Goal: Task Accomplishment & Management: Complete application form

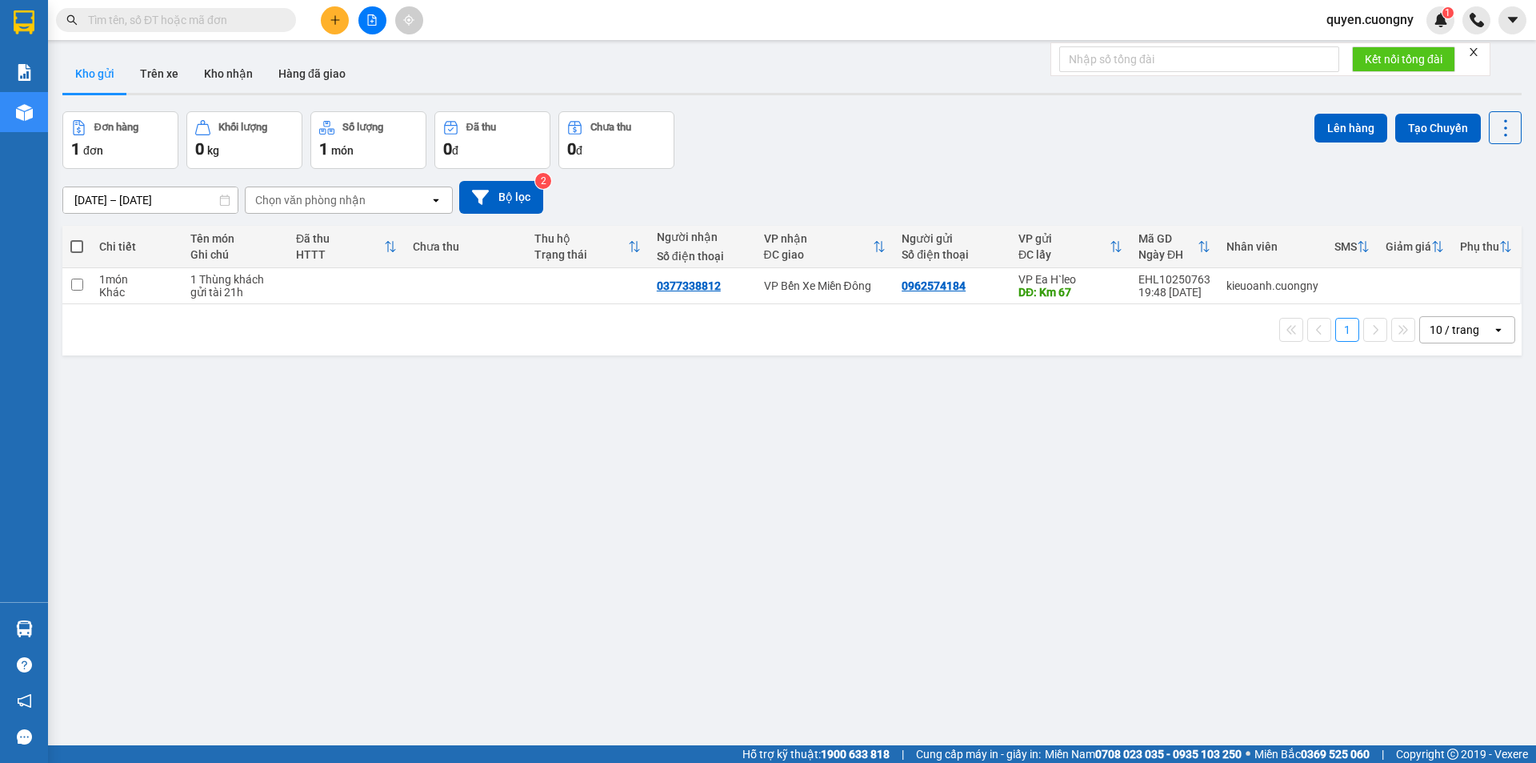
click at [369, 19] on icon "file-add" at bounding box center [371, 19] width 11 height 11
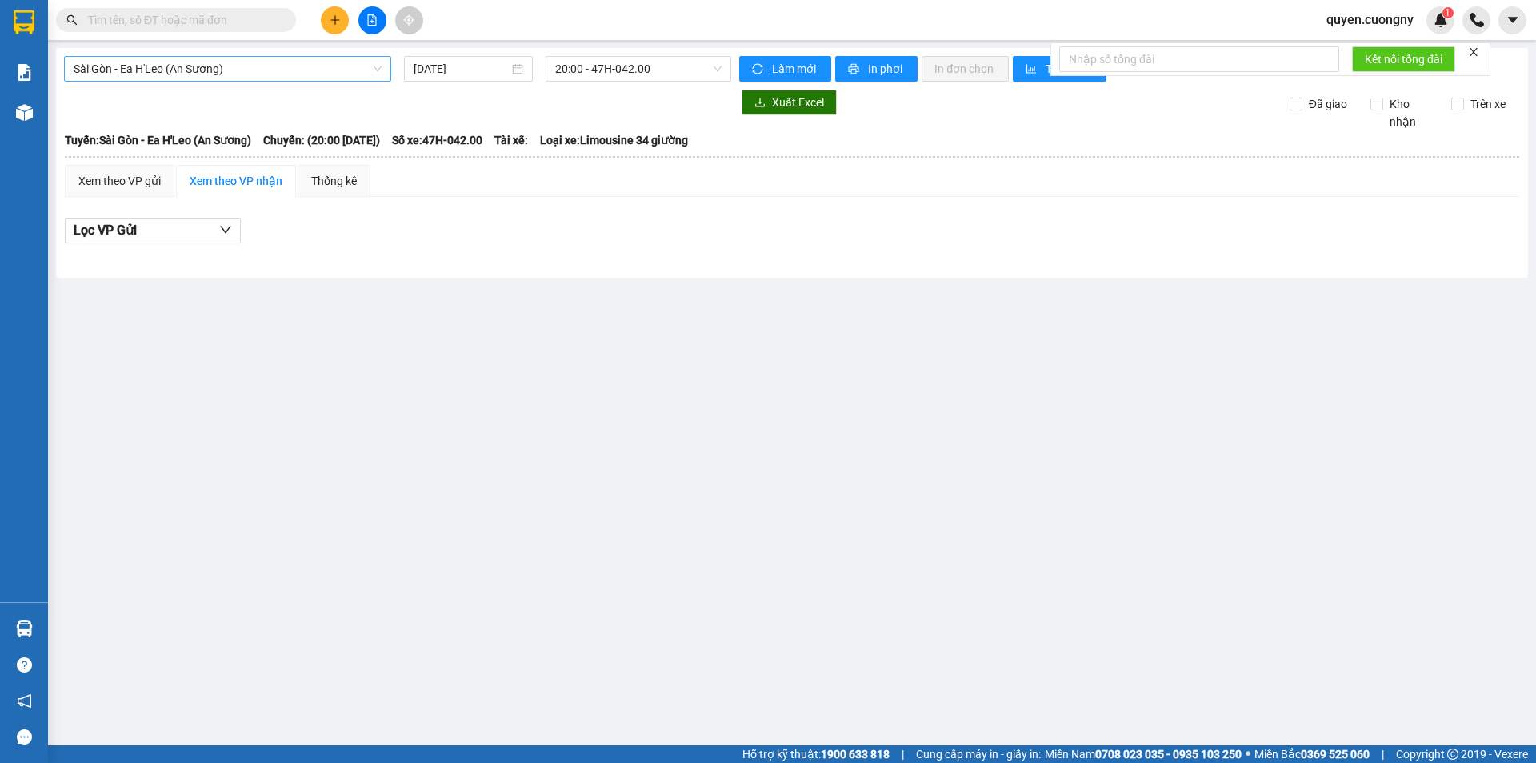
click at [234, 78] on span "Sài Gòn - Ea H'Leo (An Sương)" at bounding box center [228, 69] width 308 height 24
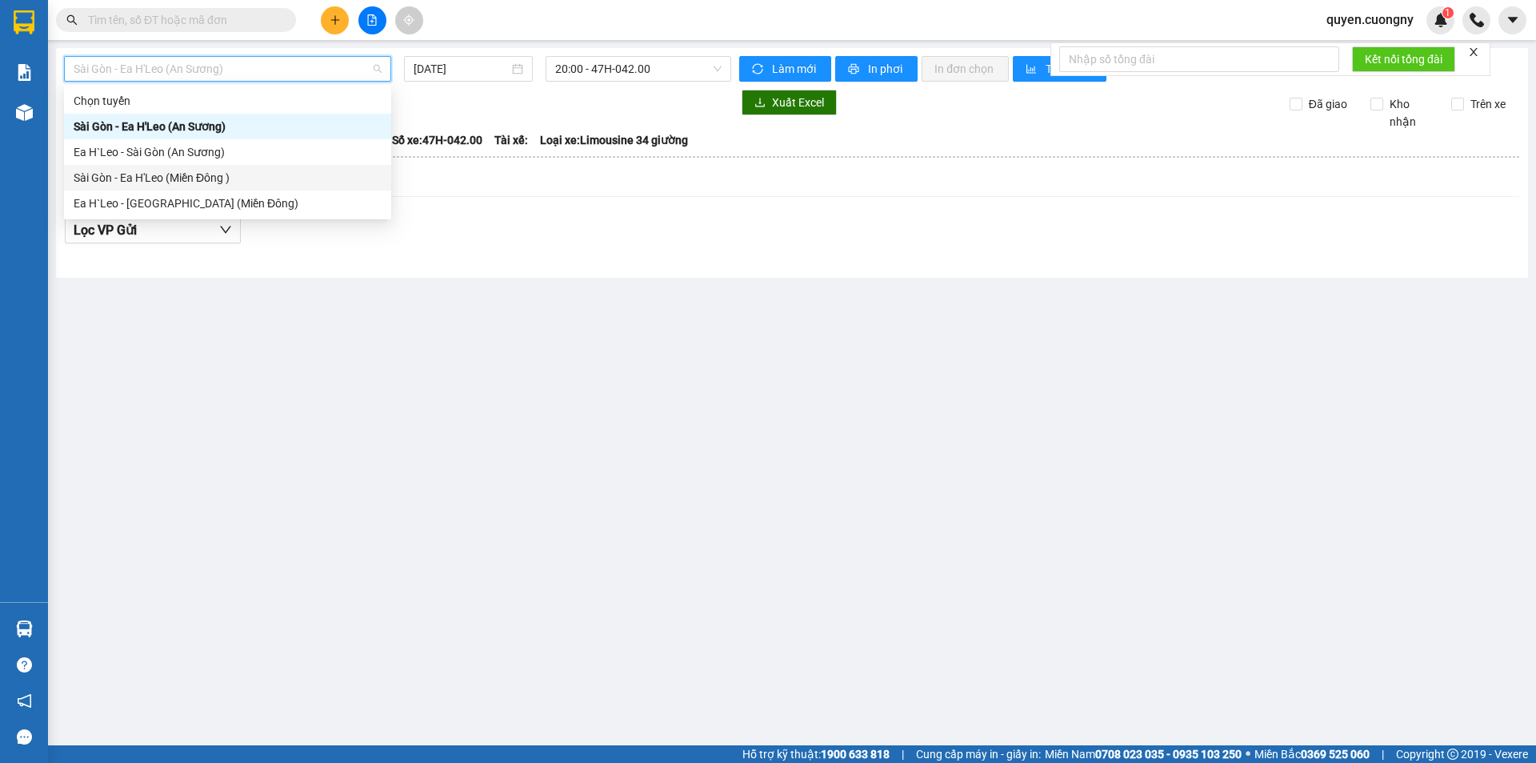
click at [226, 178] on div "Sài Gòn - Ea H'Leo (Miền Đông )" at bounding box center [228, 178] width 308 height 18
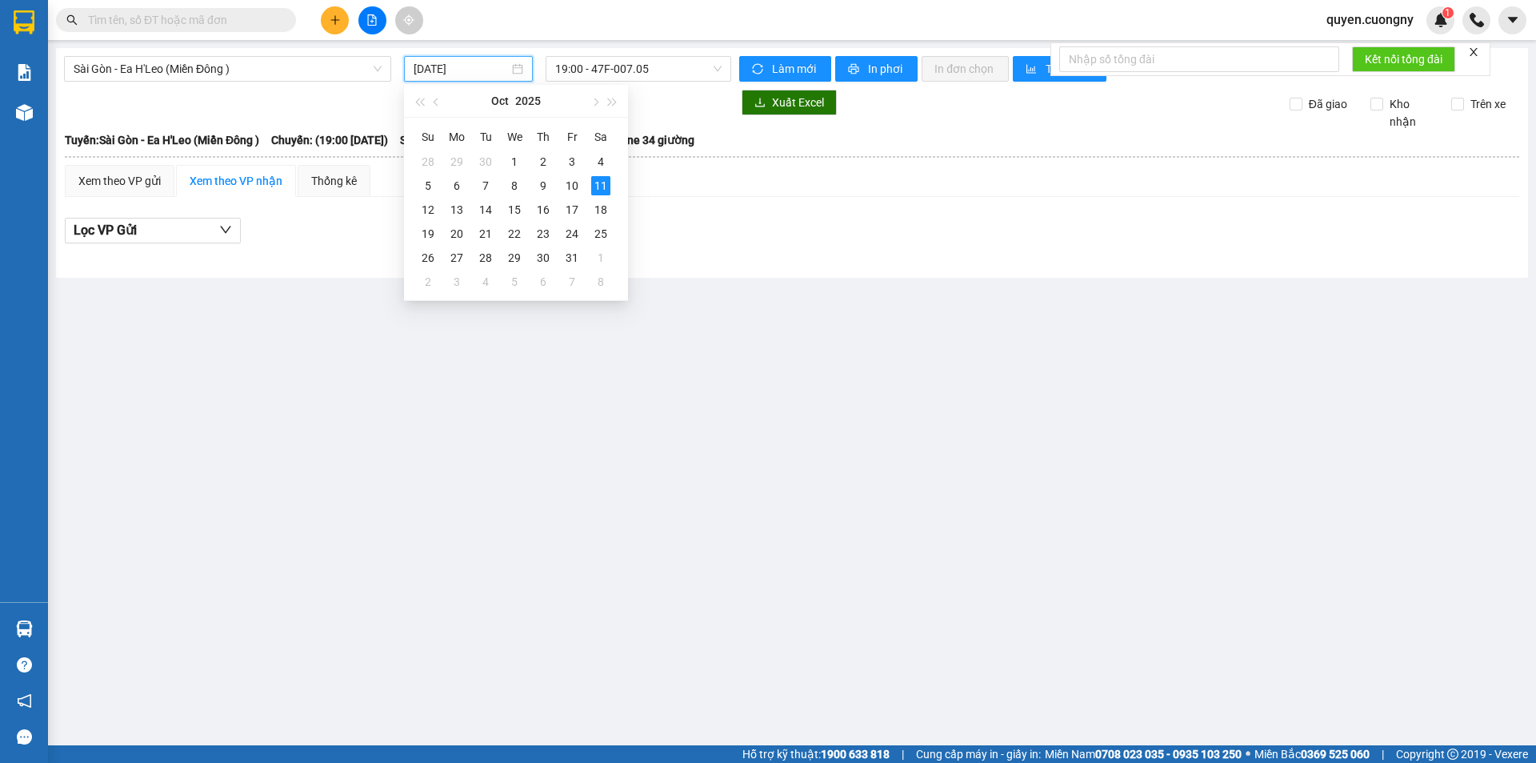
click at [426, 68] on input "[DATE]" at bounding box center [461, 69] width 95 height 18
click at [574, 181] on div "10" at bounding box center [572, 185] width 19 height 19
type input "[DATE]"
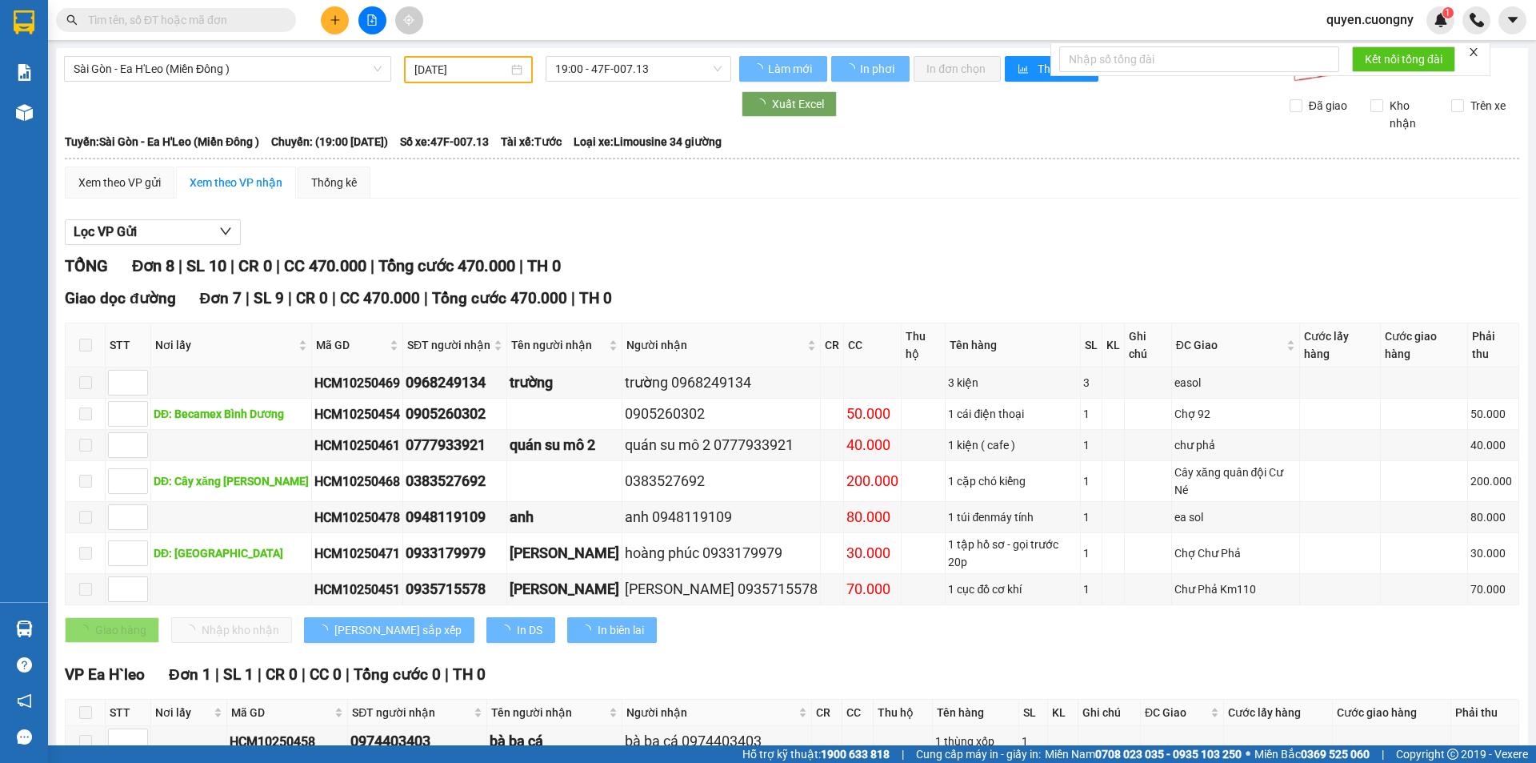
click at [652, 66] on span "19:00 - 47F-007.13" at bounding box center [638, 69] width 166 height 24
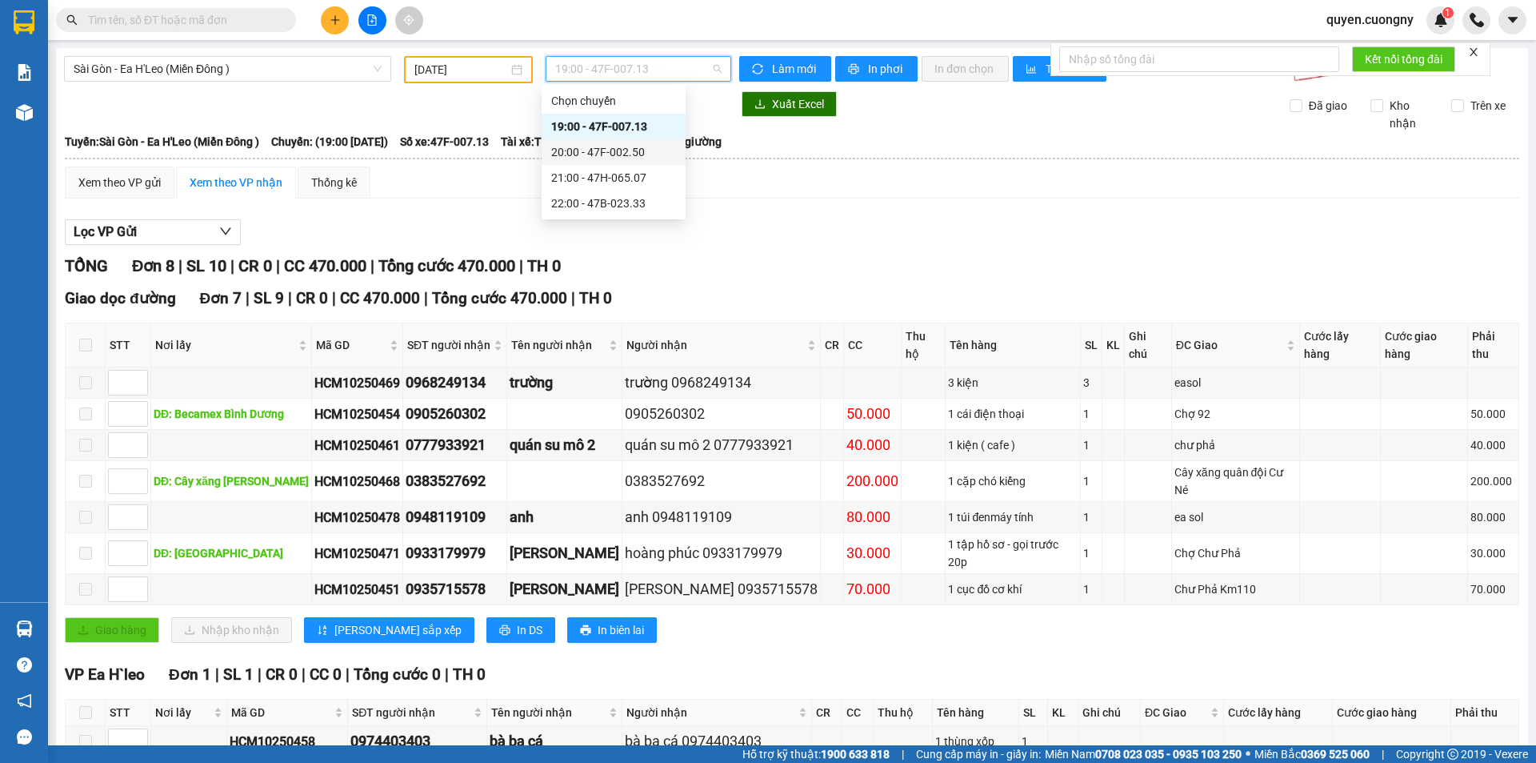
click at [640, 159] on div "20:00 - 47F-002.50" at bounding box center [613, 152] width 125 height 18
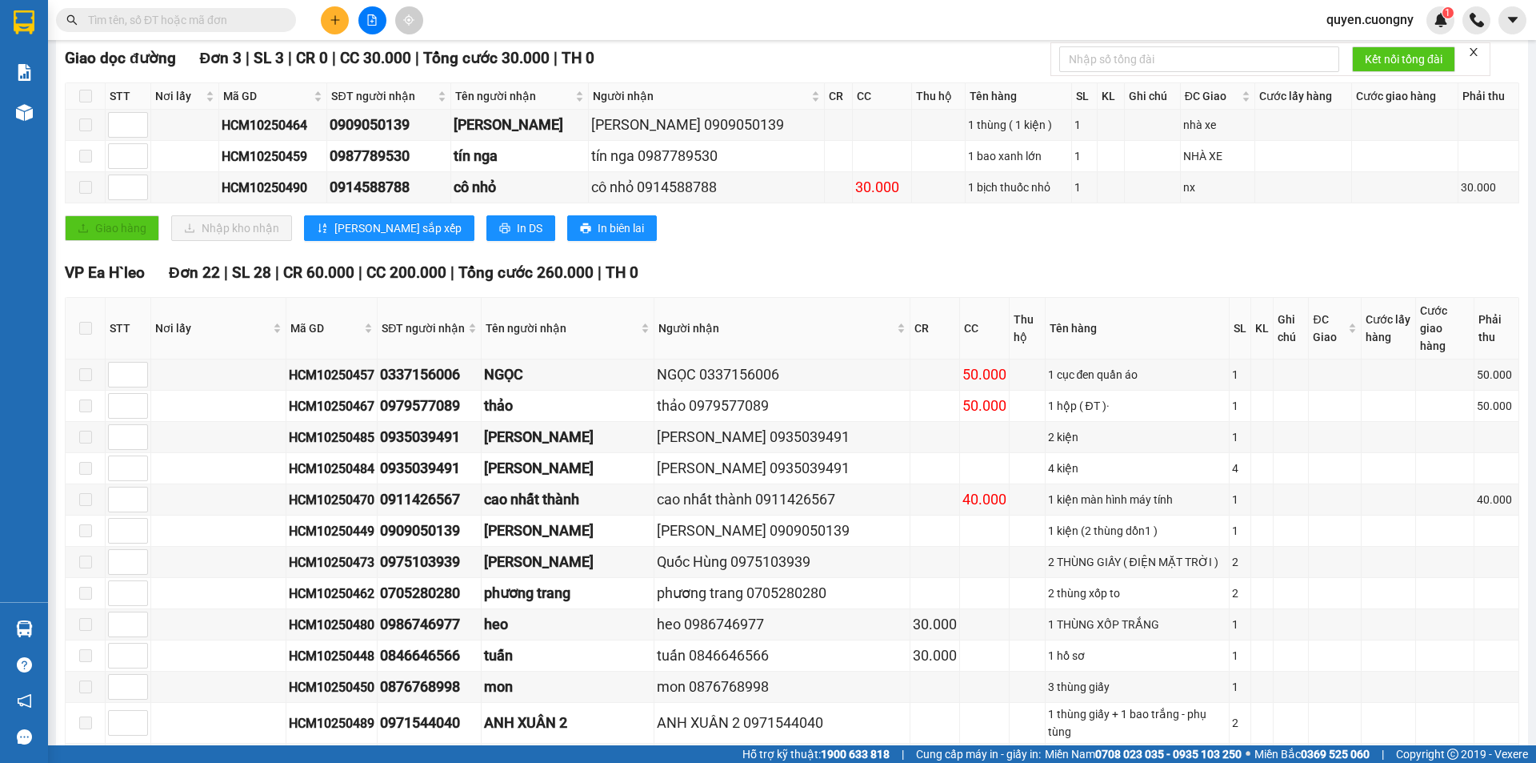
scroll to position [320, 0]
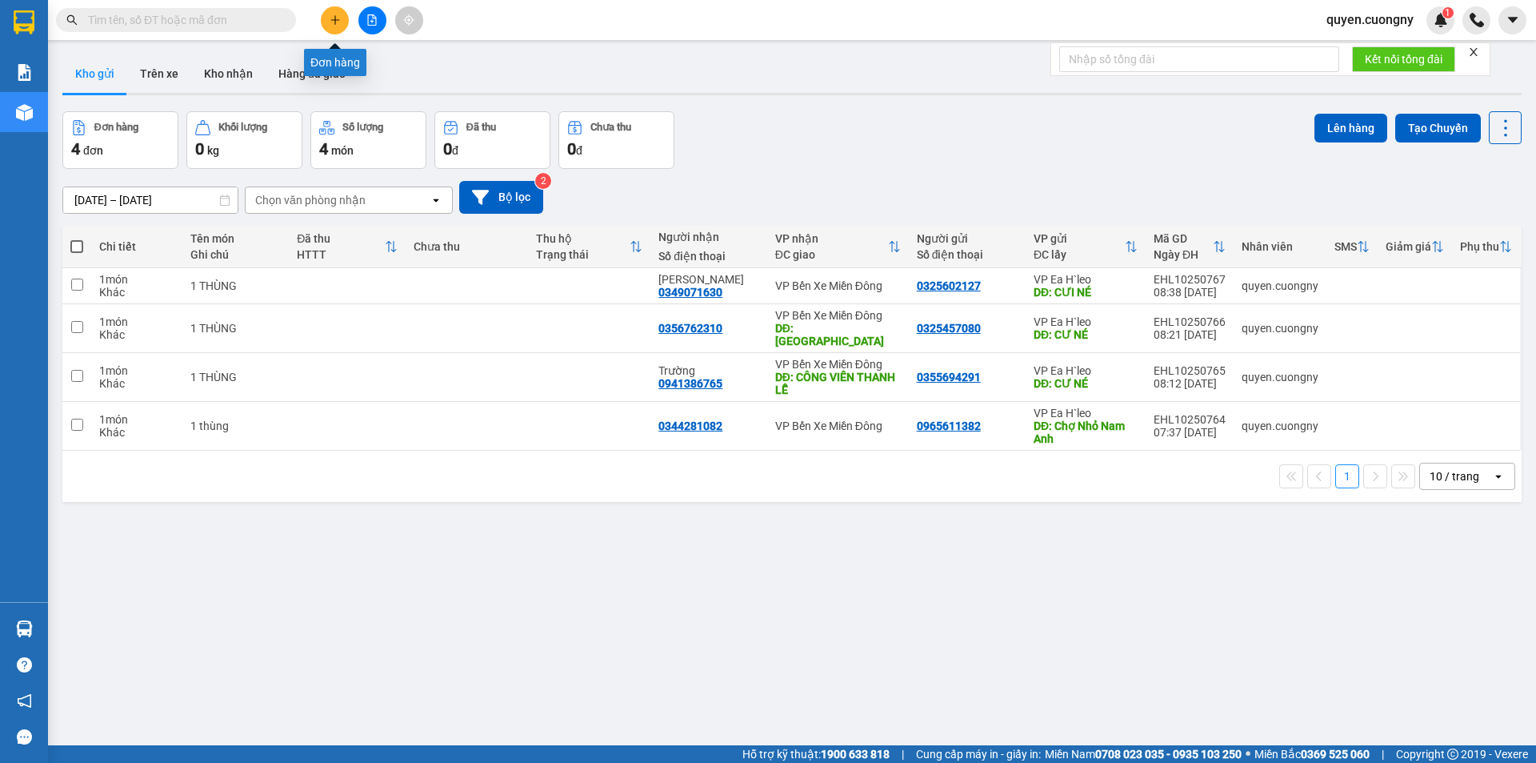
click at [330, 14] on icon "plus" at bounding box center [335, 19] width 11 height 11
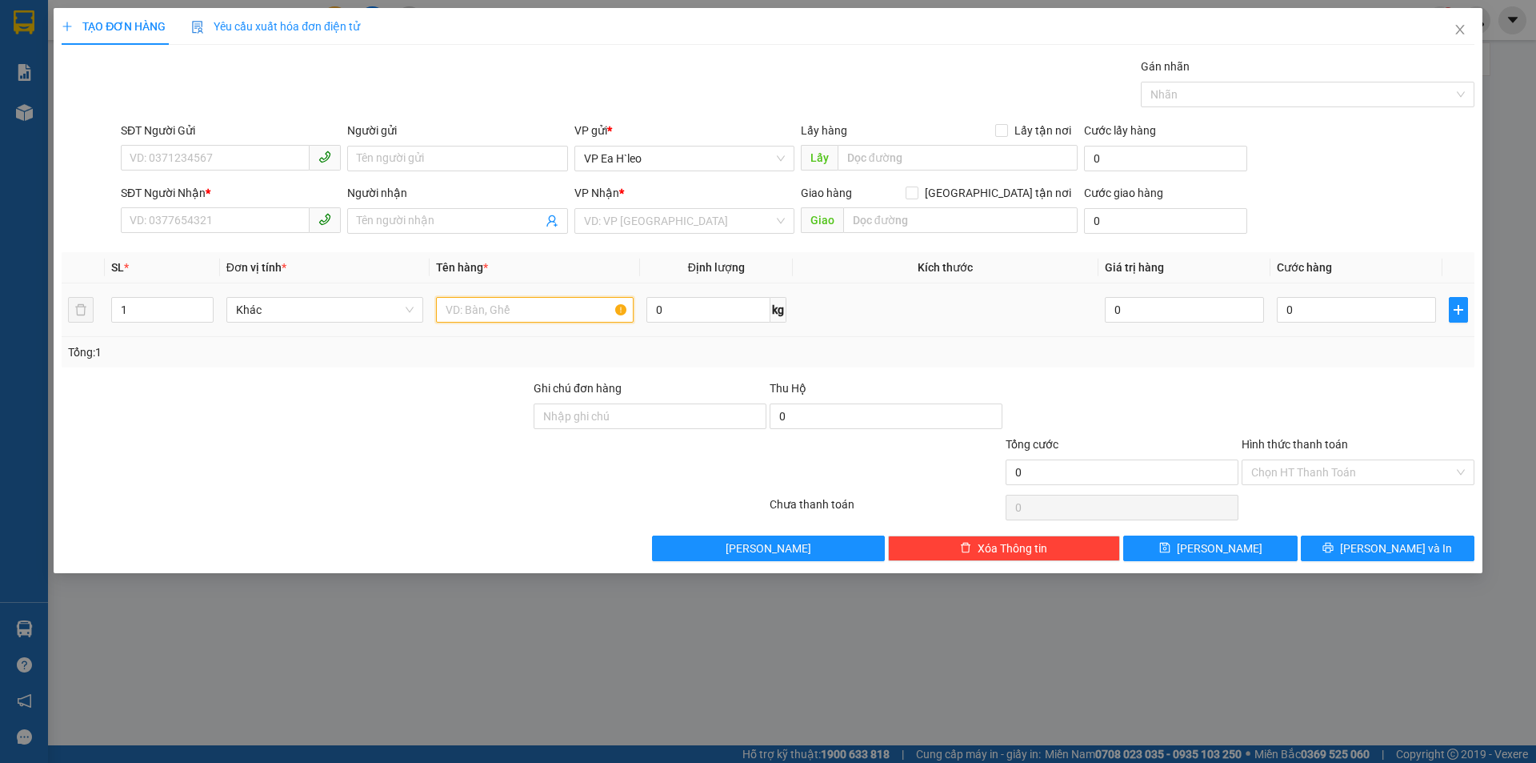
click at [473, 310] on input "text" at bounding box center [535, 310] width 198 height 26
type input "1 THÙNG"
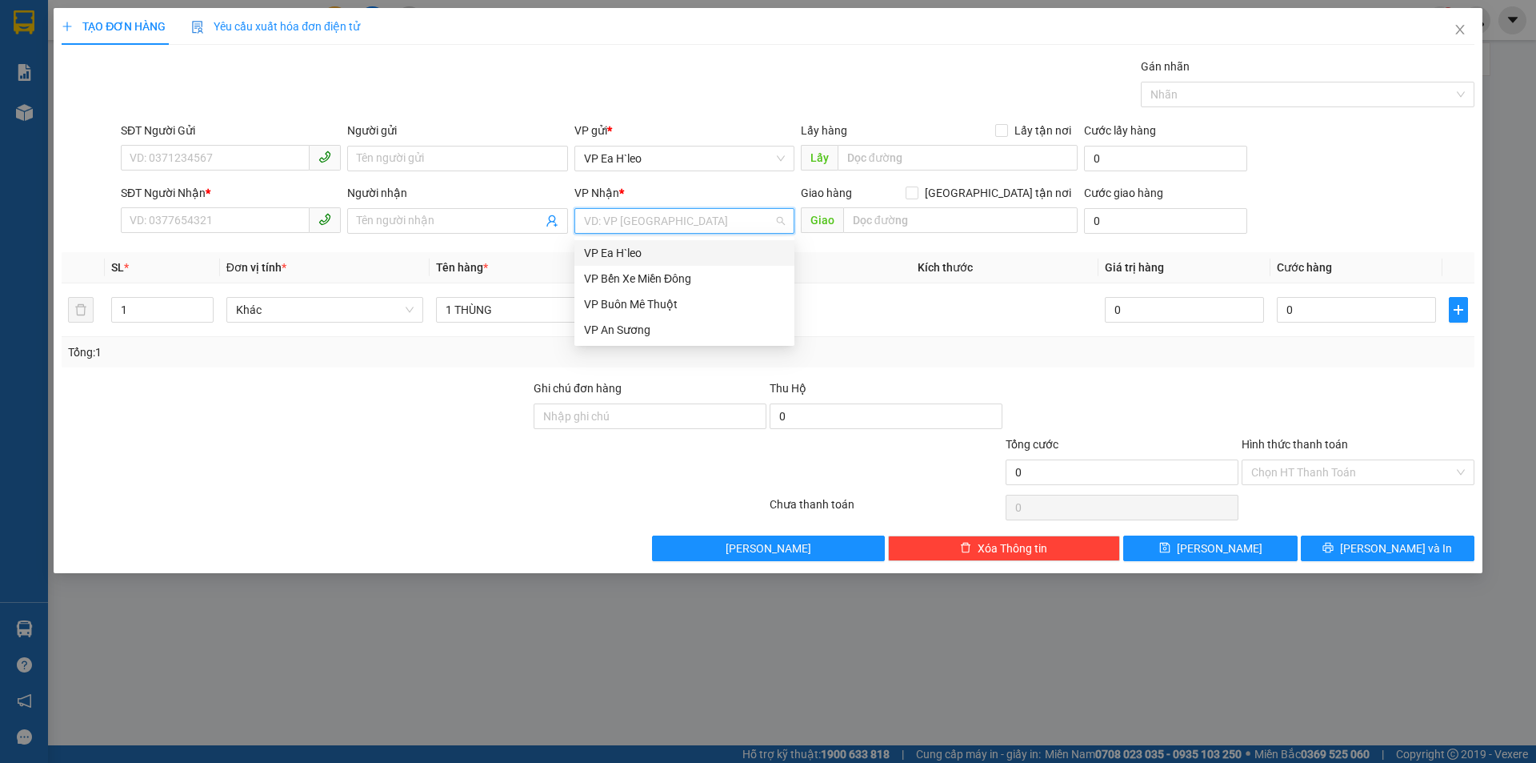
click at [612, 220] on input "search" at bounding box center [679, 221] width 190 height 24
drag, startPoint x: 628, startPoint y: 268, endPoint x: 649, endPoint y: 265, distance: 21.0
click at [628, 269] on div "VP Bến Xe Miền Đông" at bounding box center [685, 279] width 220 height 26
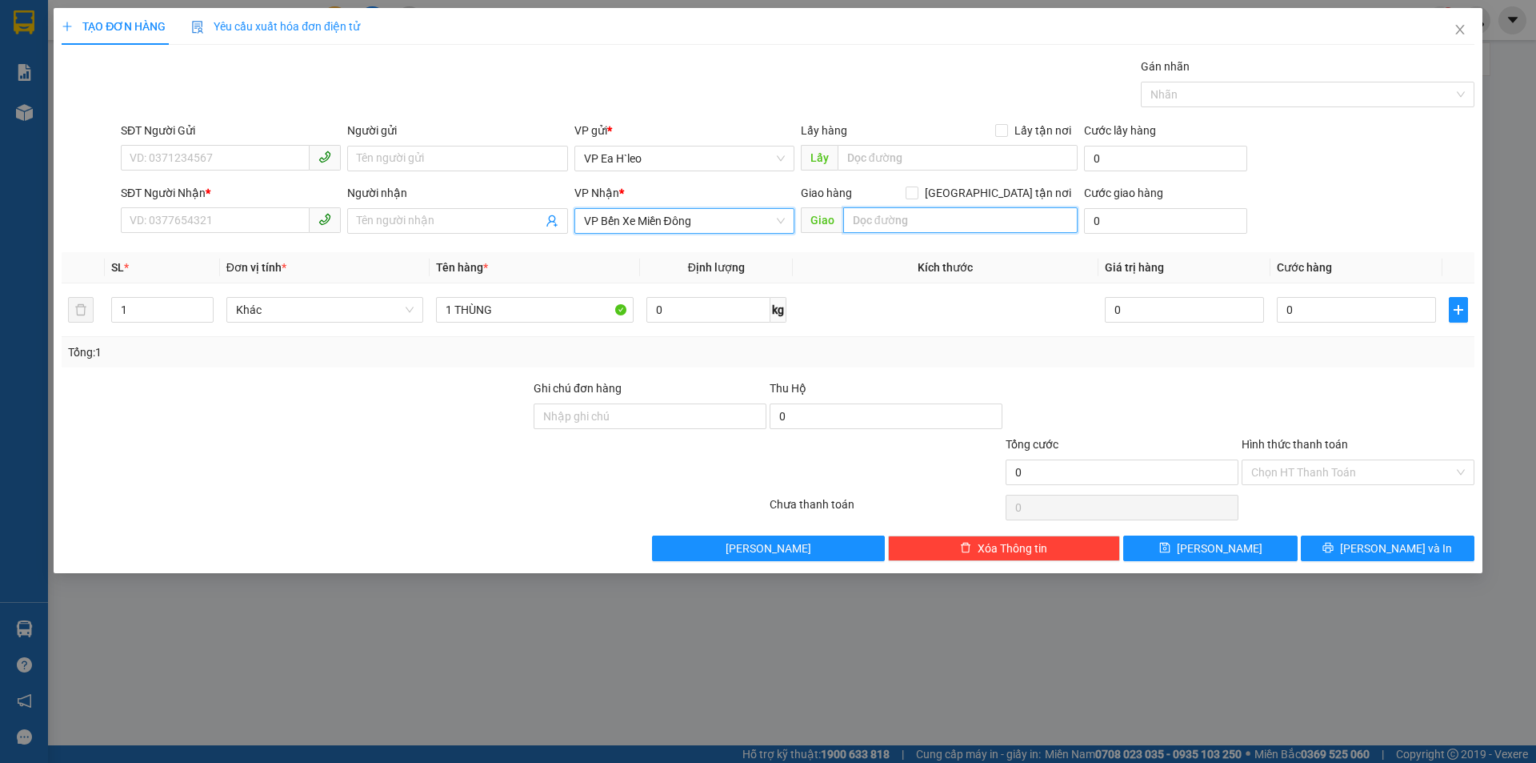
click at [863, 226] on input "text" at bounding box center [960, 220] width 234 height 26
type input "NGÃ TƯ ĐẤT THÁNH"
click at [214, 228] on input "SĐT Người Nhận *" at bounding box center [215, 220] width 189 height 26
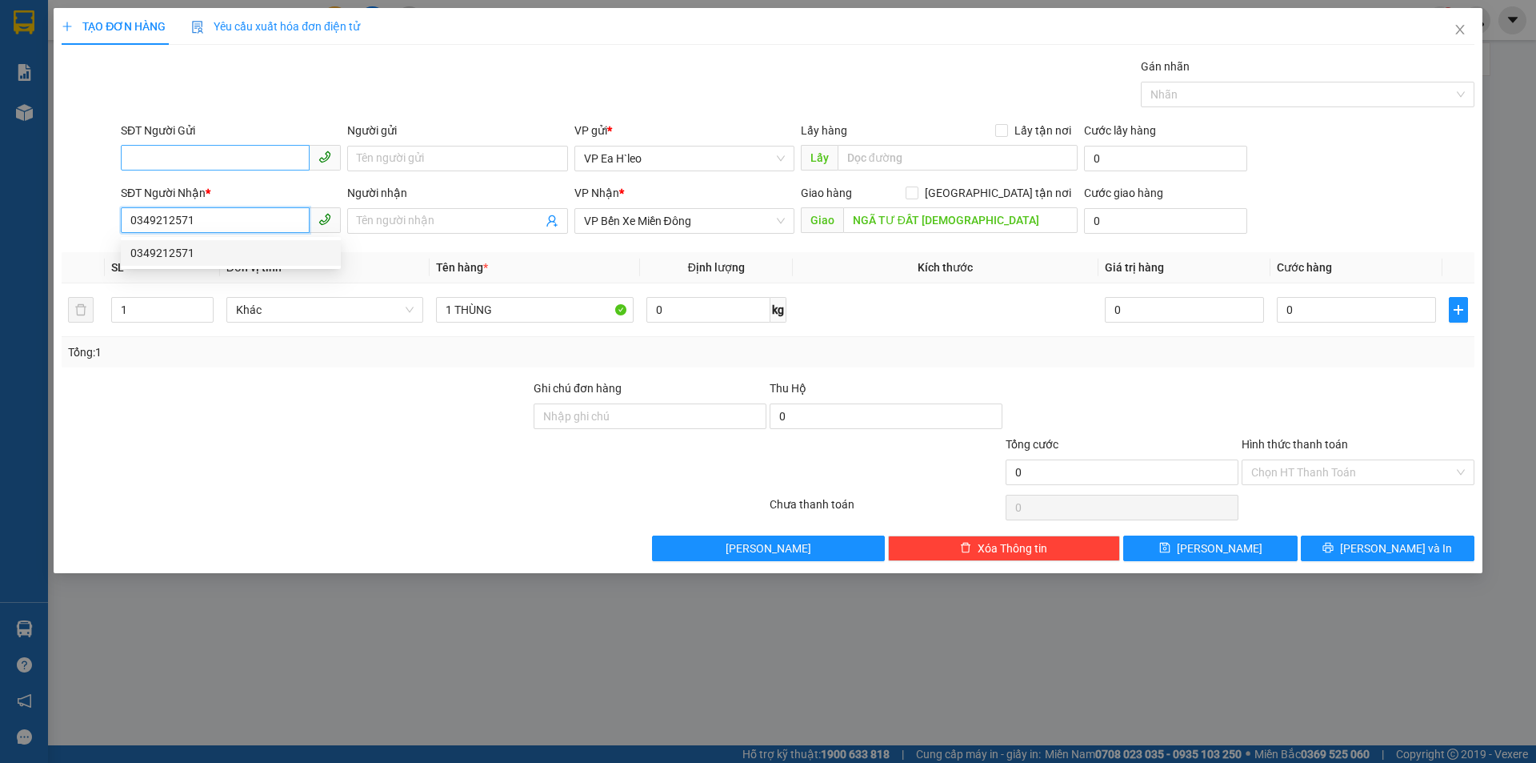
type input "0349212571"
click at [194, 150] on input "SĐT Người Gửi" at bounding box center [215, 158] width 189 height 26
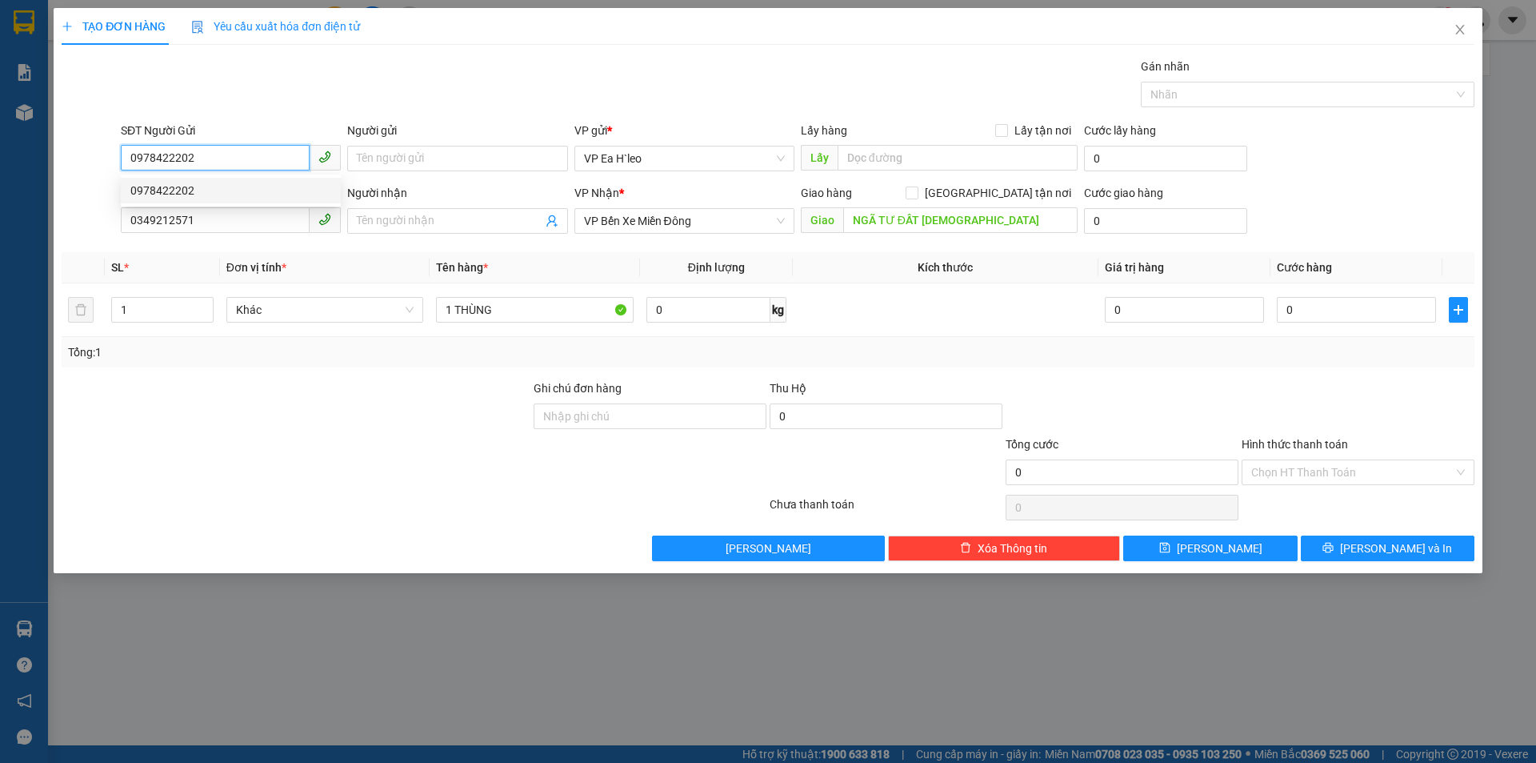
drag, startPoint x: 201, startPoint y: 194, endPoint x: 342, endPoint y: 201, distance: 141.8
click at [202, 194] on div "0978422202" at bounding box center [230, 191] width 201 height 18
type input "0978422202"
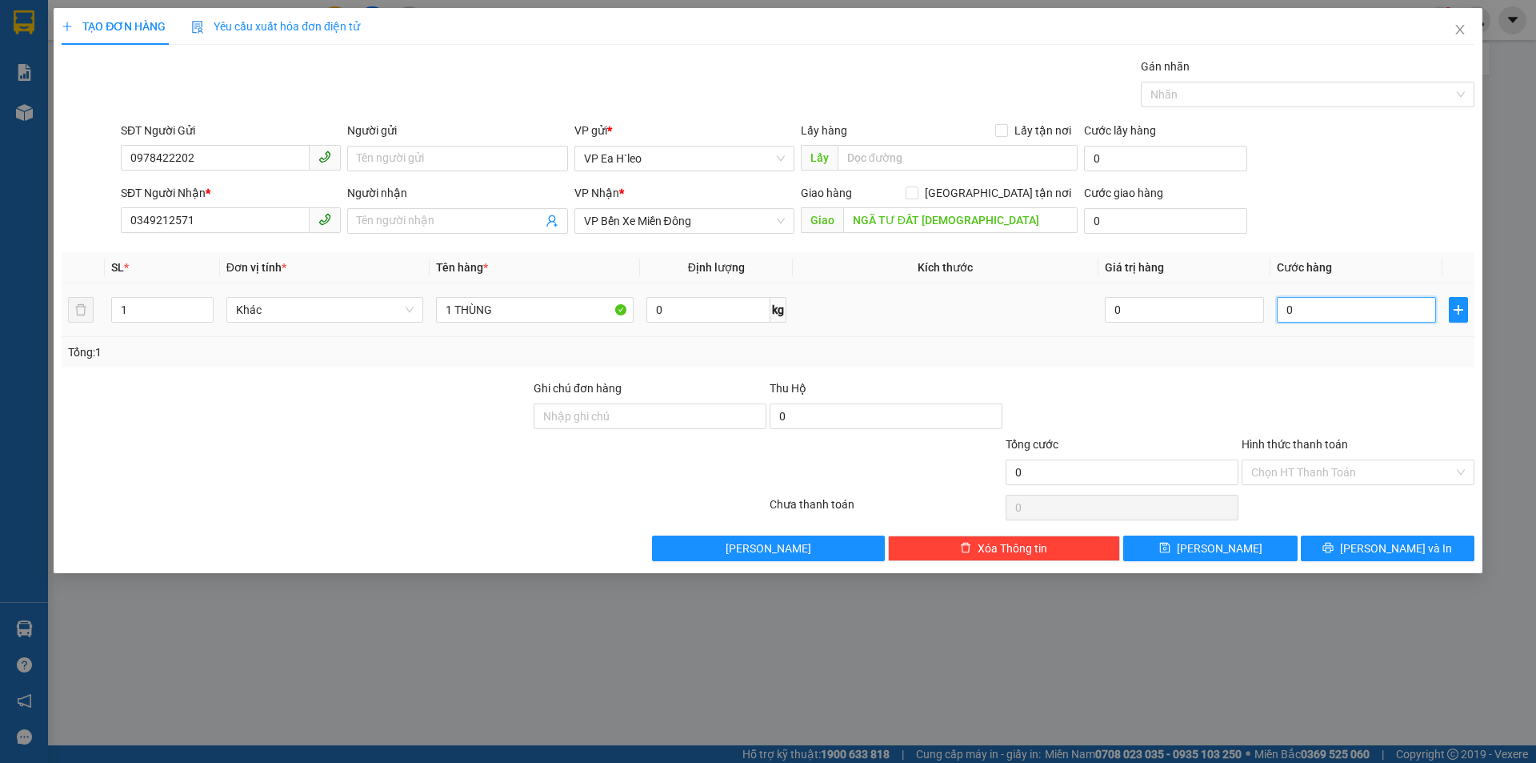
click at [1350, 314] on input "0" at bounding box center [1356, 310] width 159 height 26
type input "6"
type input "60"
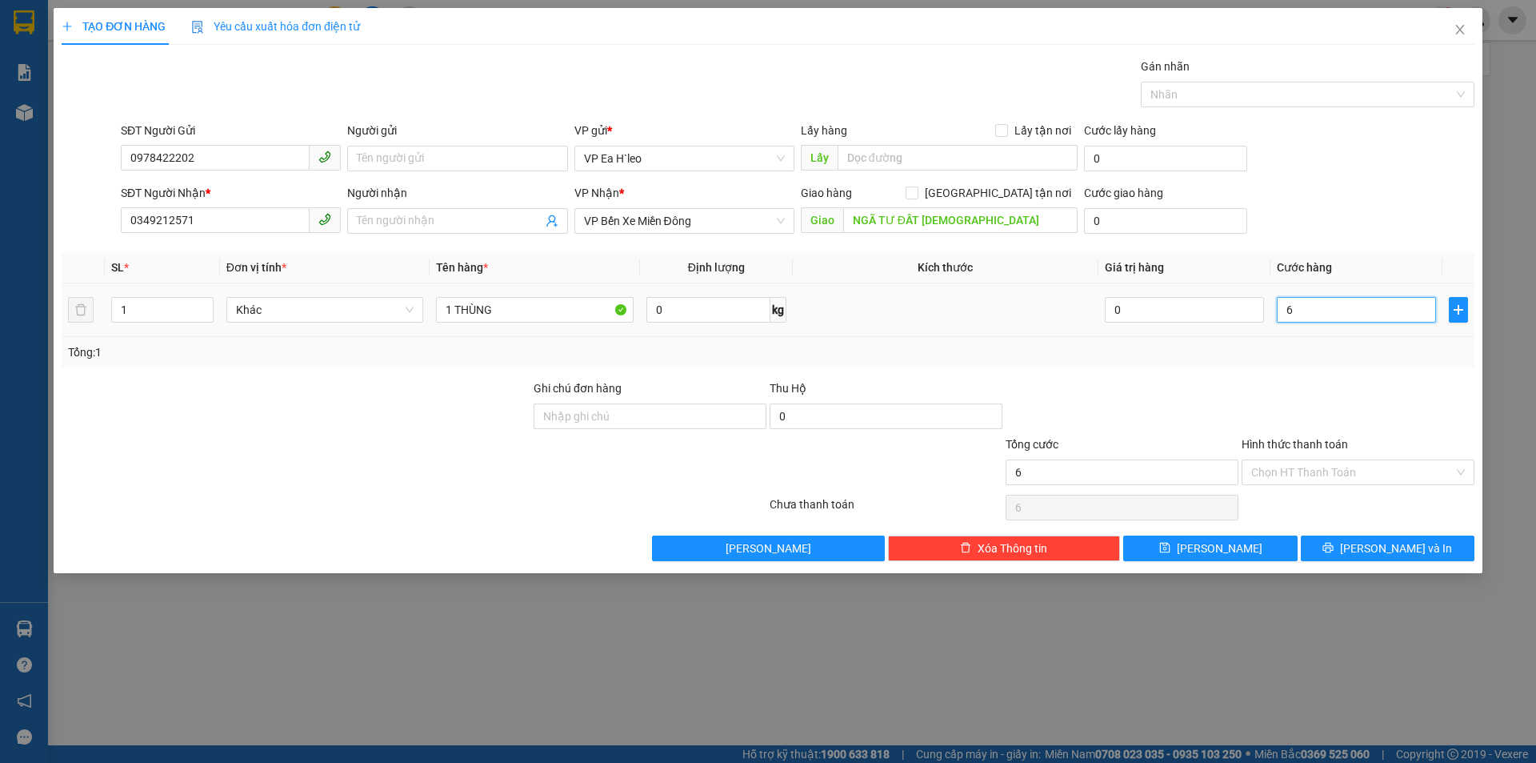
type input "60"
type input "600"
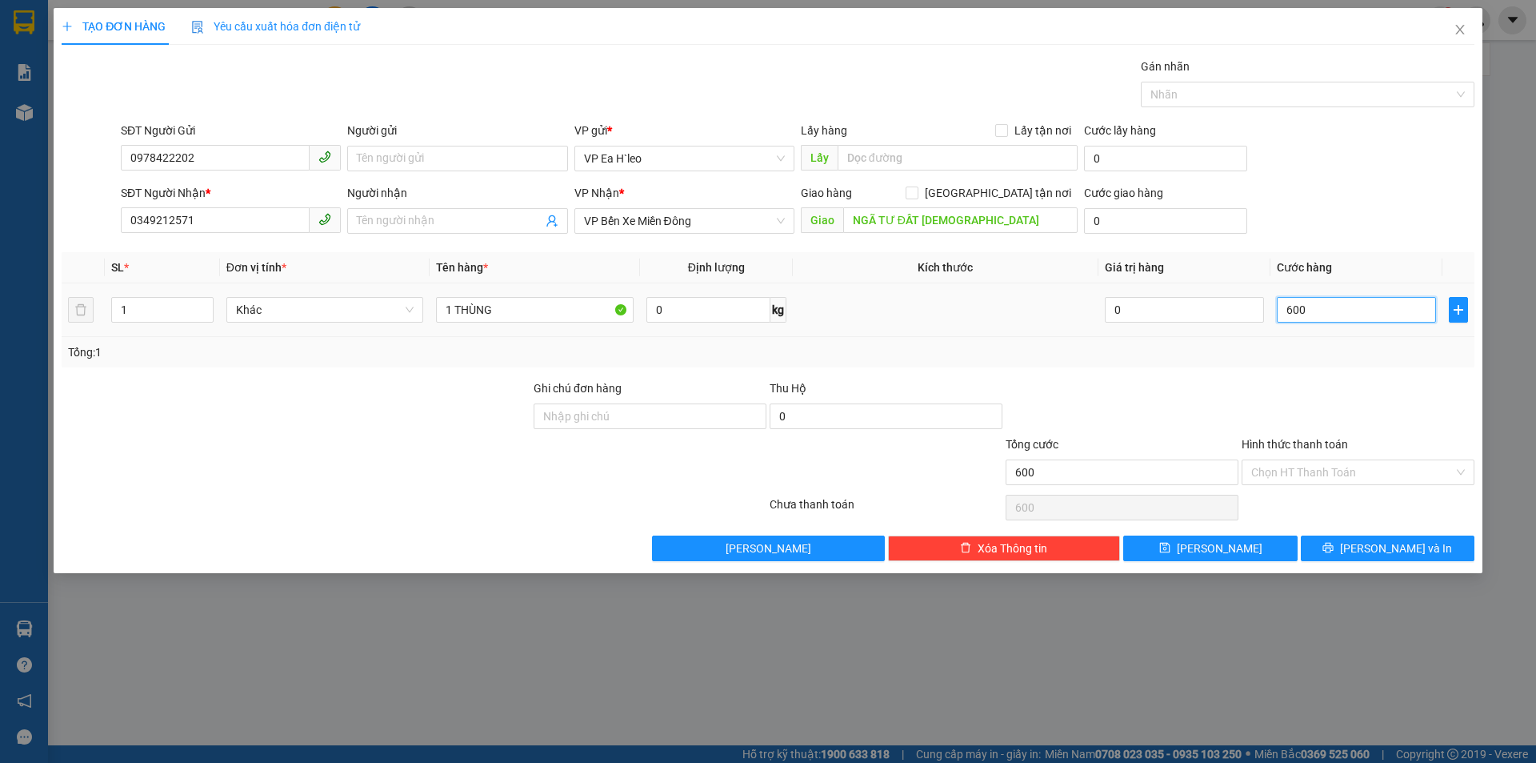
type input "6.000"
type input "60.000"
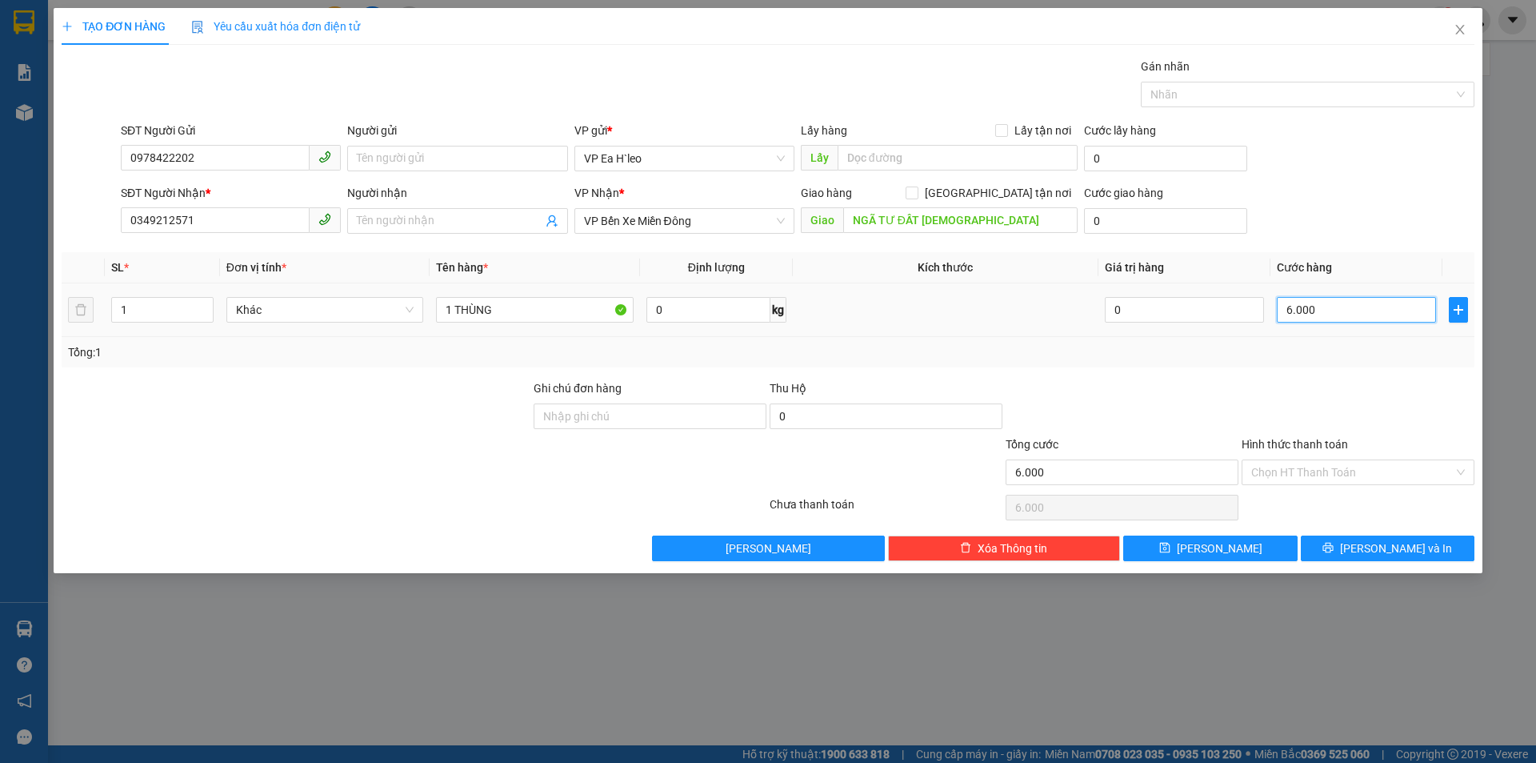
type input "60.000"
click at [1367, 483] on input "Hình thức thanh toán" at bounding box center [1352, 472] width 202 height 24
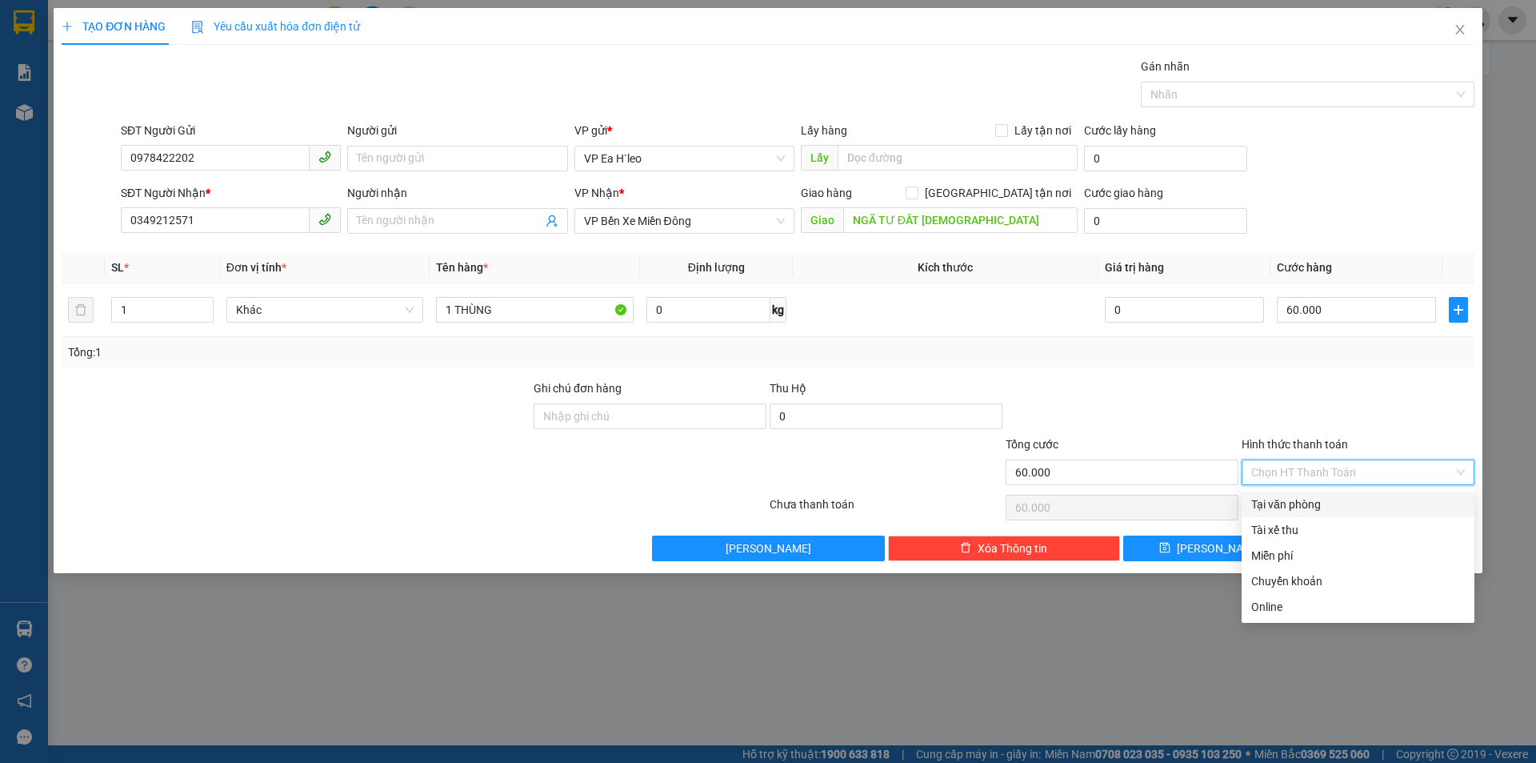
click at [1332, 505] on div "Tại văn phòng" at bounding box center [1358, 504] width 214 height 18
type input "0"
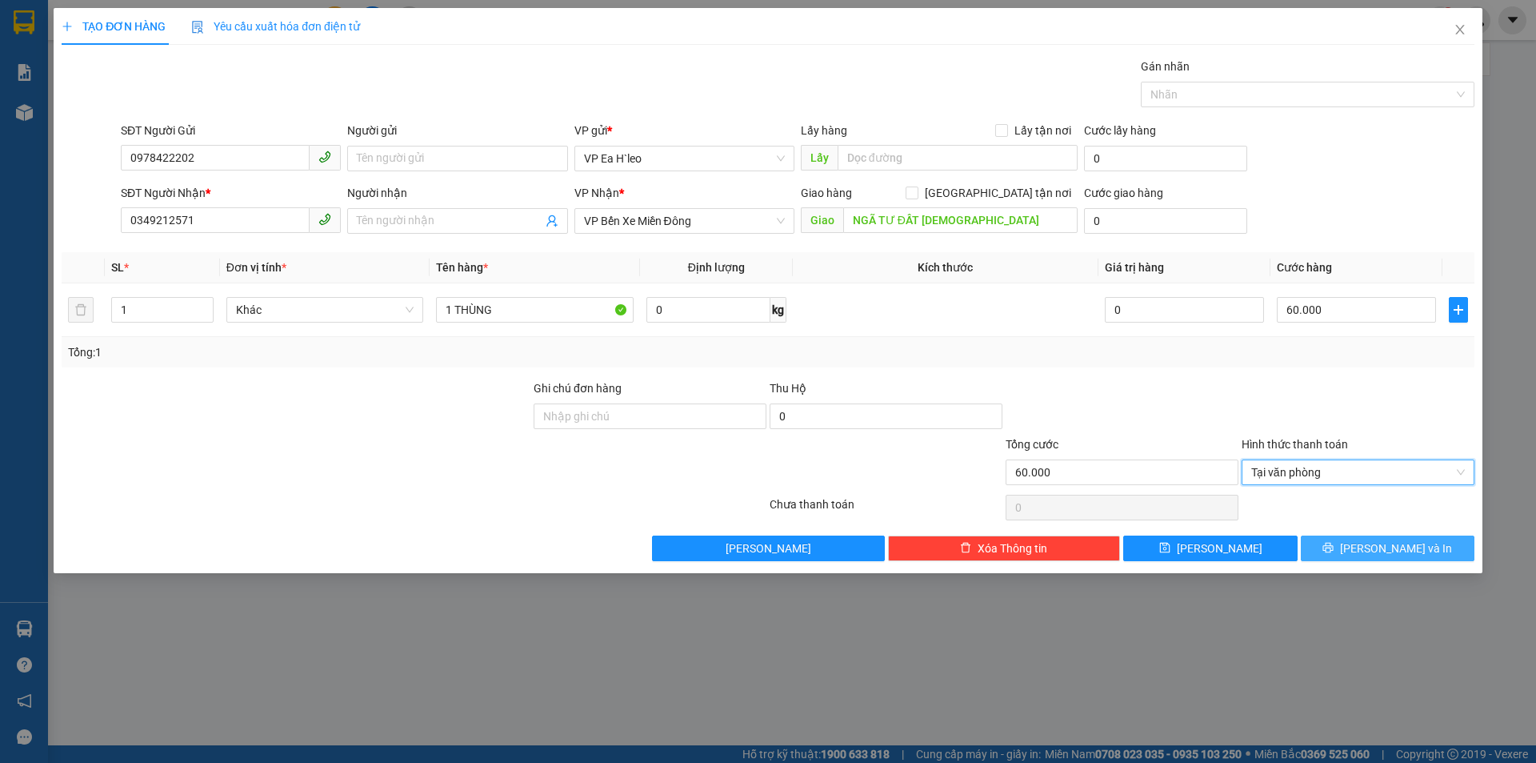
click at [1341, 556] on button "Lưu và In" at bounding box center [1388, 548] width 174 height 26
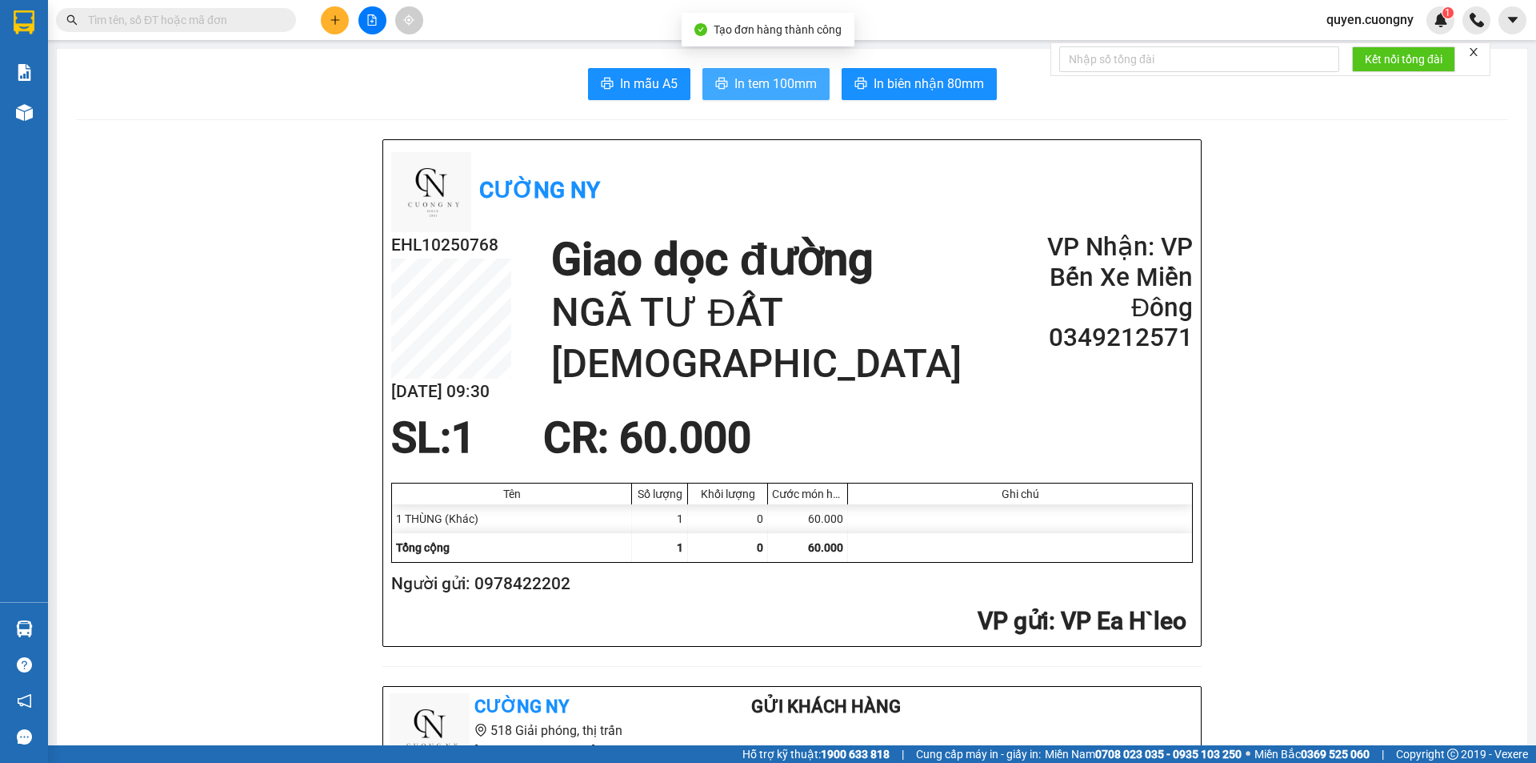
click at [760, 74] on span "In tem 100mm" at bounding box center [776, 84] width 82 height 20
click at [338, 18] on icon "plus" at bounding box center [335, 19] width 11 height 11
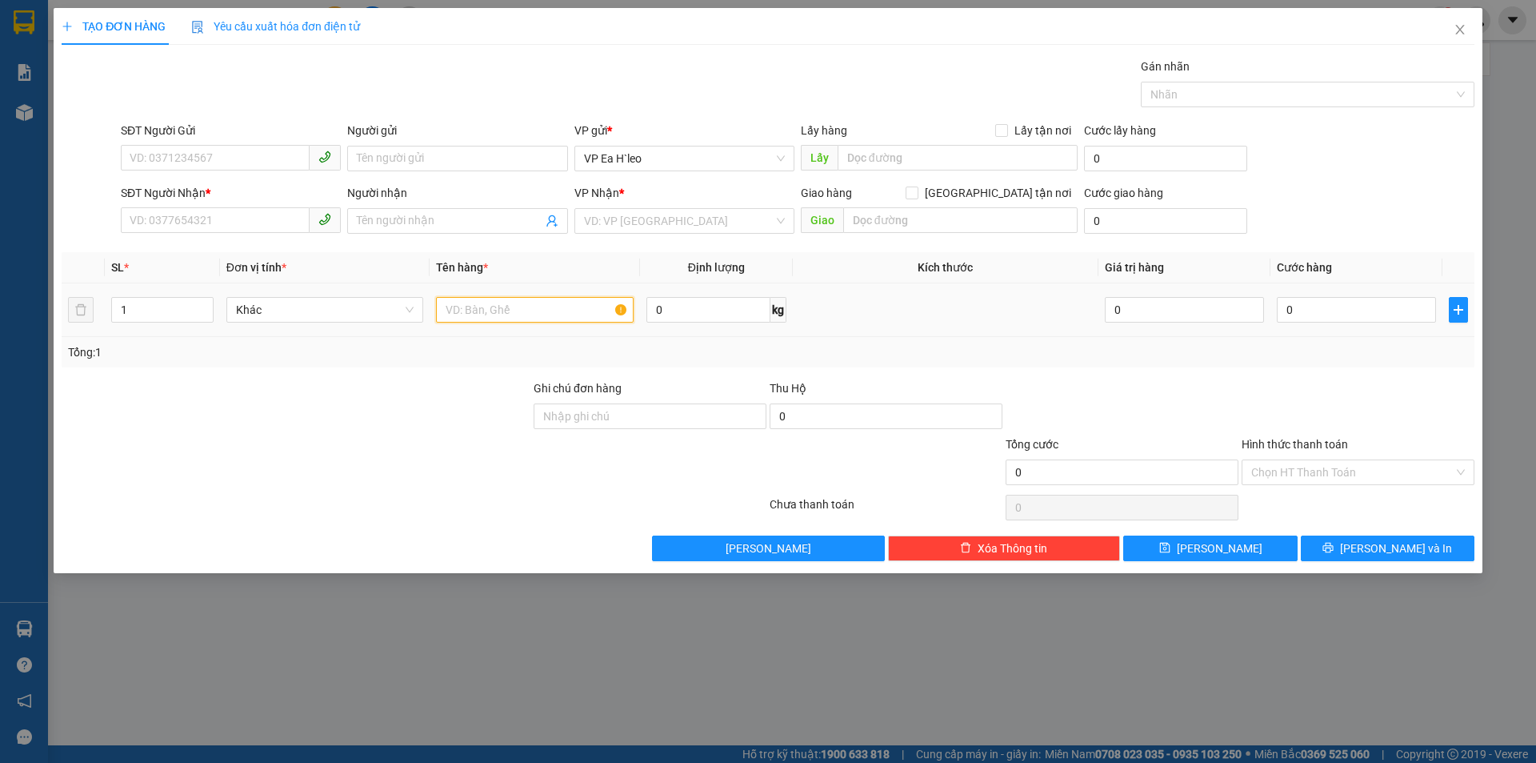
click at [503, 309] on input "text" at bounding box center [535, 310] width 198 height 26
type input "1 xe đạp"
click at [618, 230] on input "search" at bounding box center [679, 221] width 190 height 24
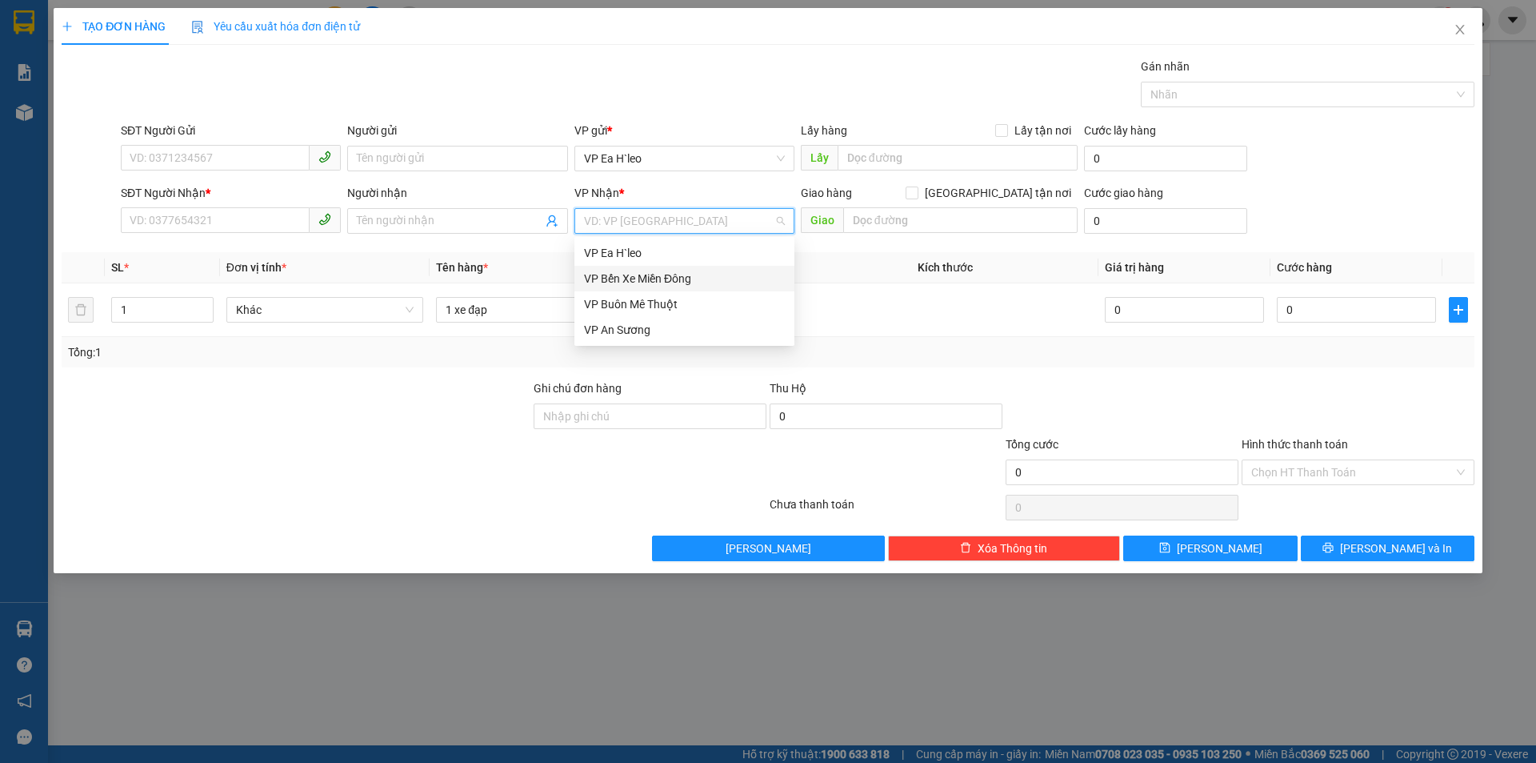
click at [632, 278] on div "VP Bến Xe Miền Đông" at bounding box center [684, 279] width 201 height 18
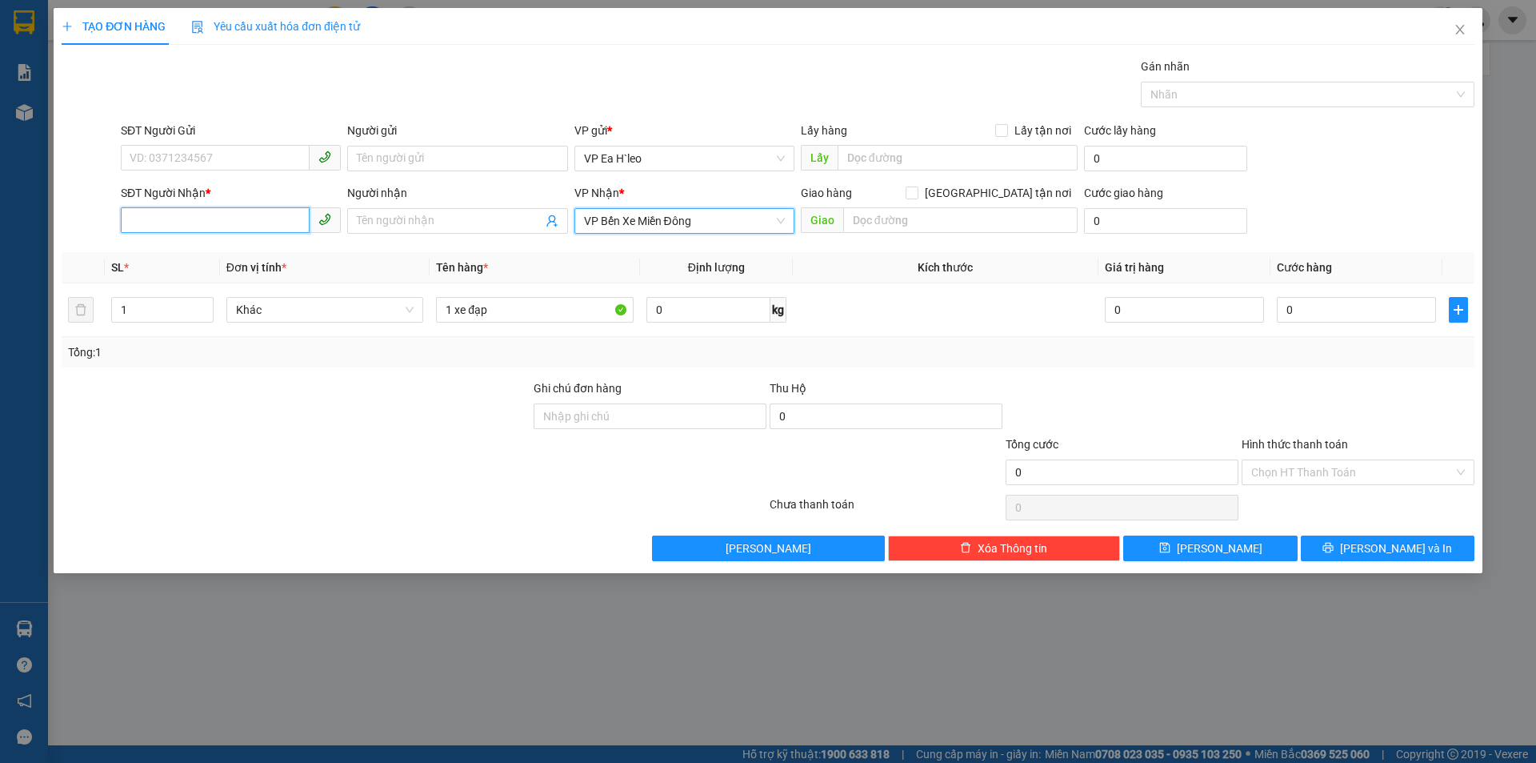
click at [175, 223] on input "SĐT Người Nhận *" at bounding box center [215, 220] width 189 height 26
type input "0346436364"
click at [186, 153] on input "SĐT Người Gửi" at bounding box center [215, 158] width 189 height 26
type input "0933183858"
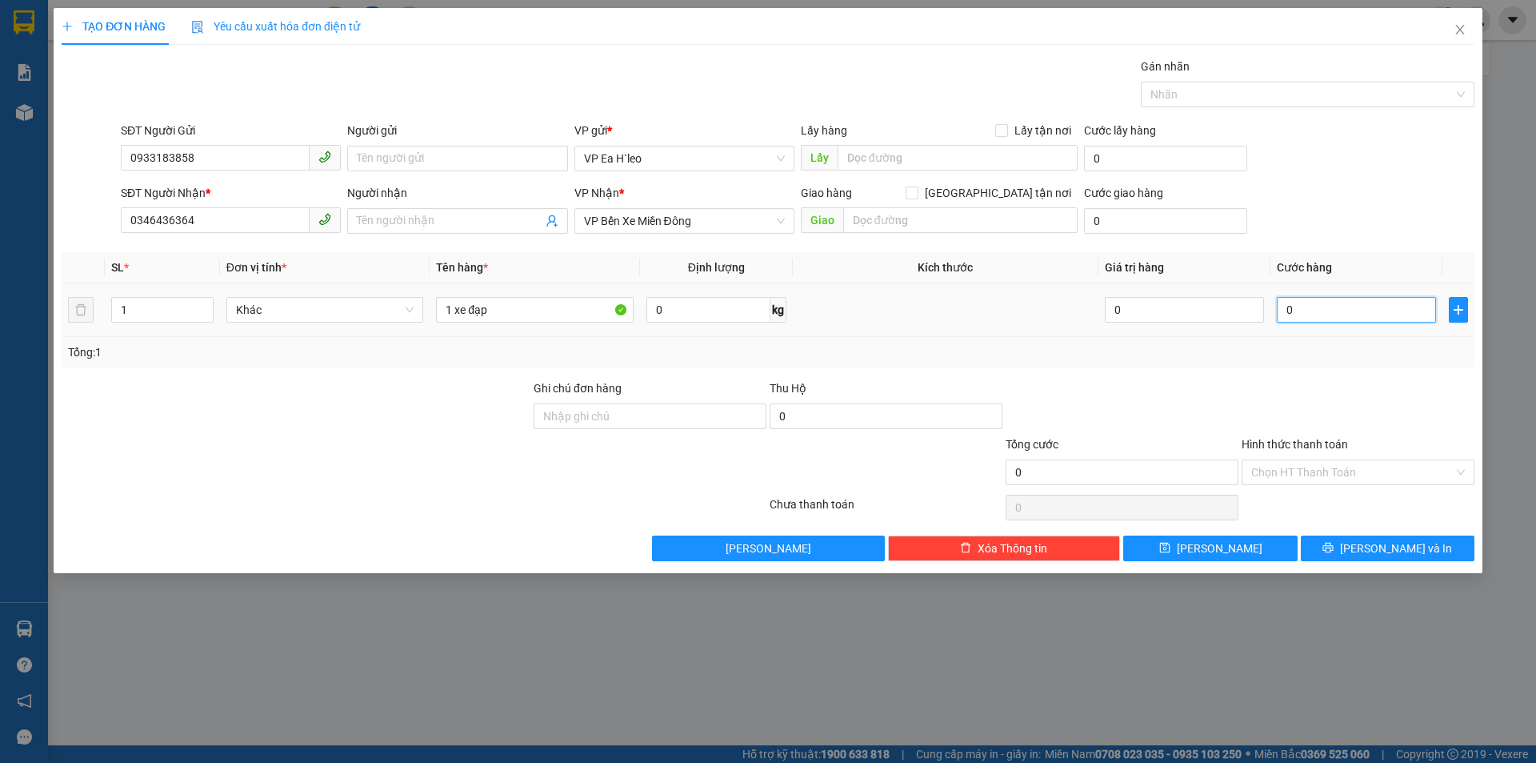
click at [1297, 313] on input "0" at bounding box center [1356, 310] width 159 height 26
click at [842, 374] on div "Transit Pickup Surcharge Ids Transit Deliver Surcharge Ids Transit Deliver Surc…" at bounding box center [768, 309] width 1413 height 503
click at [1348, 302] on input "0" at bounding box center [1356, 310] width 159 height 26
type input "1"
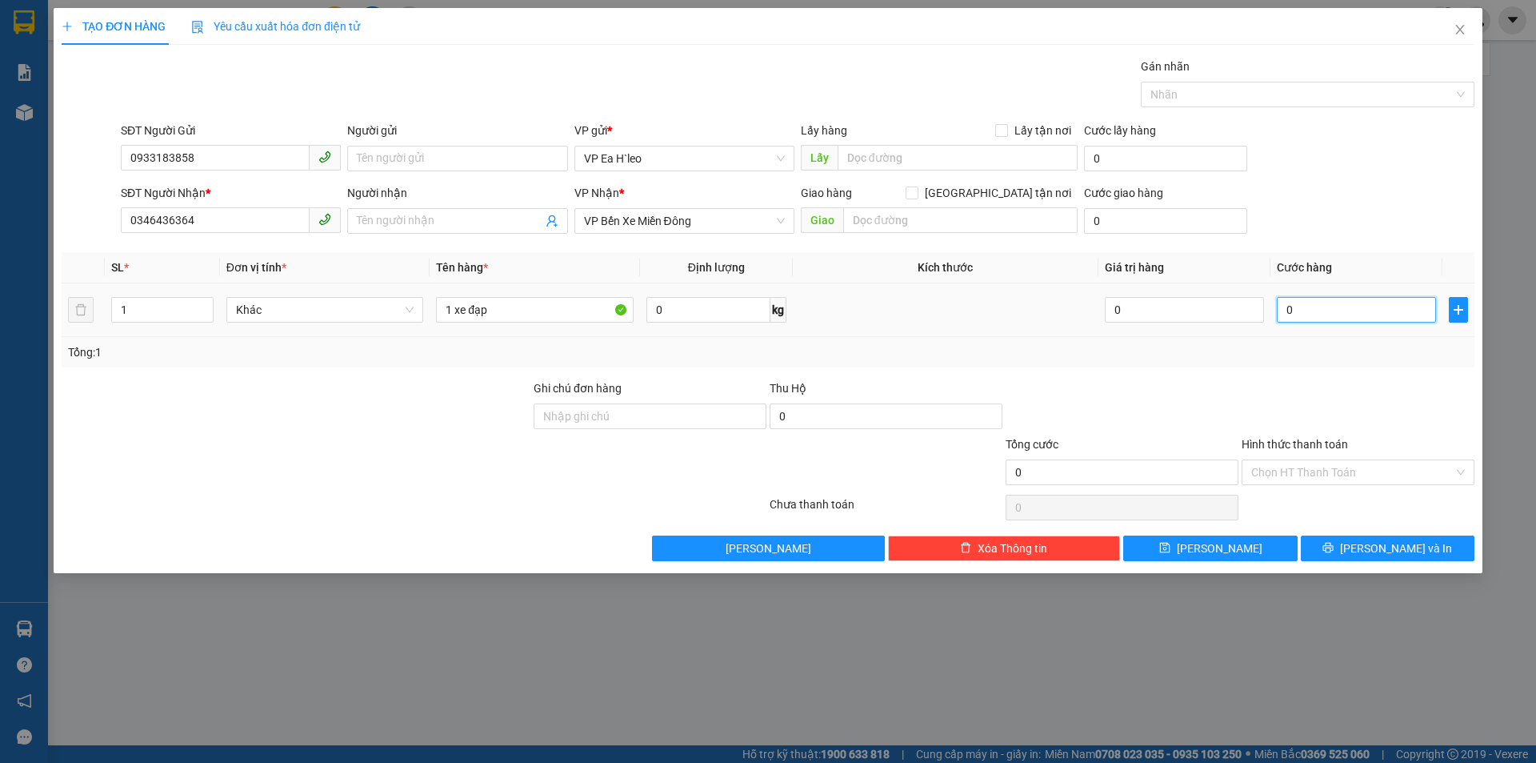
type input "1"
type input "15"
type input "150"
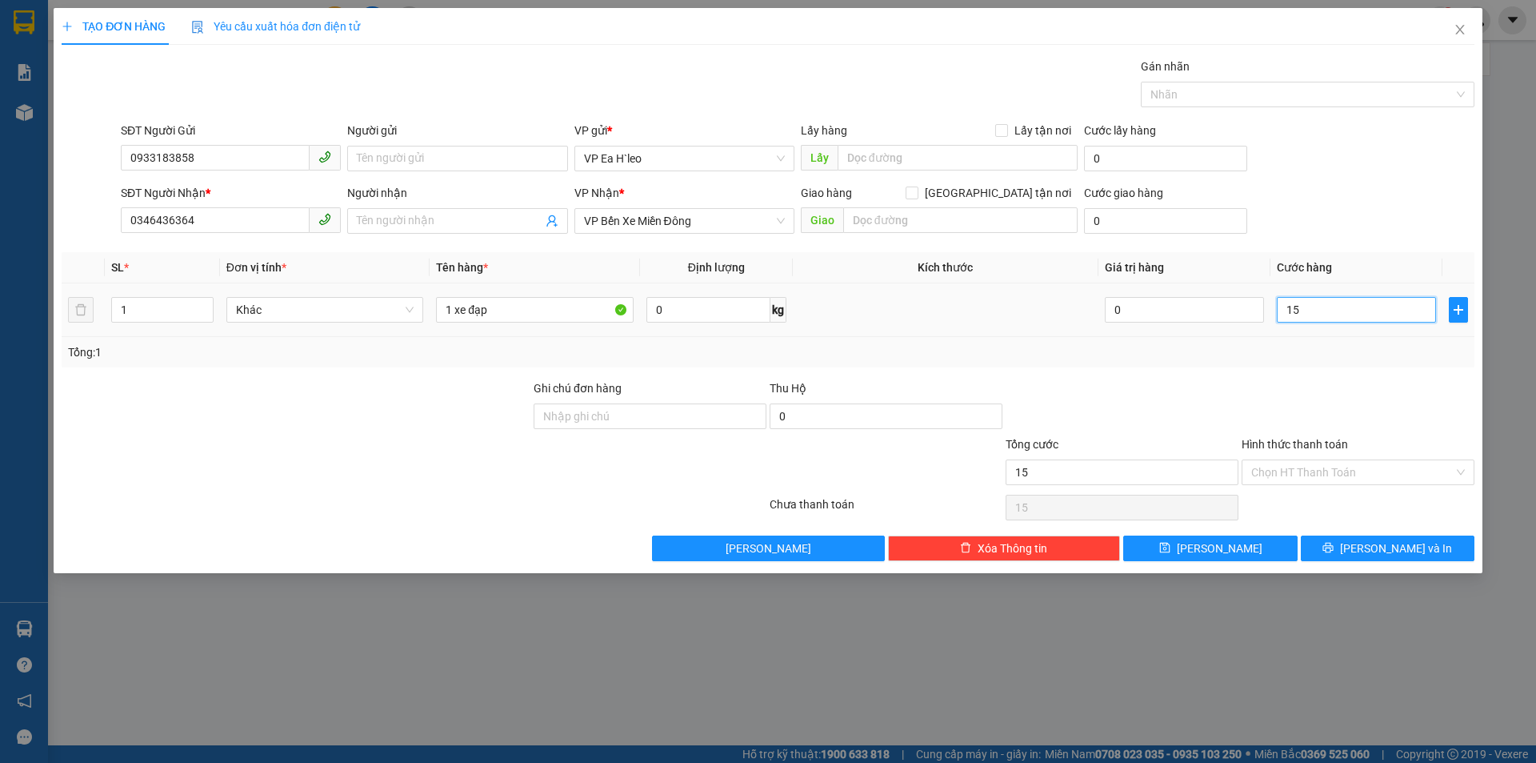
type input "150"
type input "1.500"
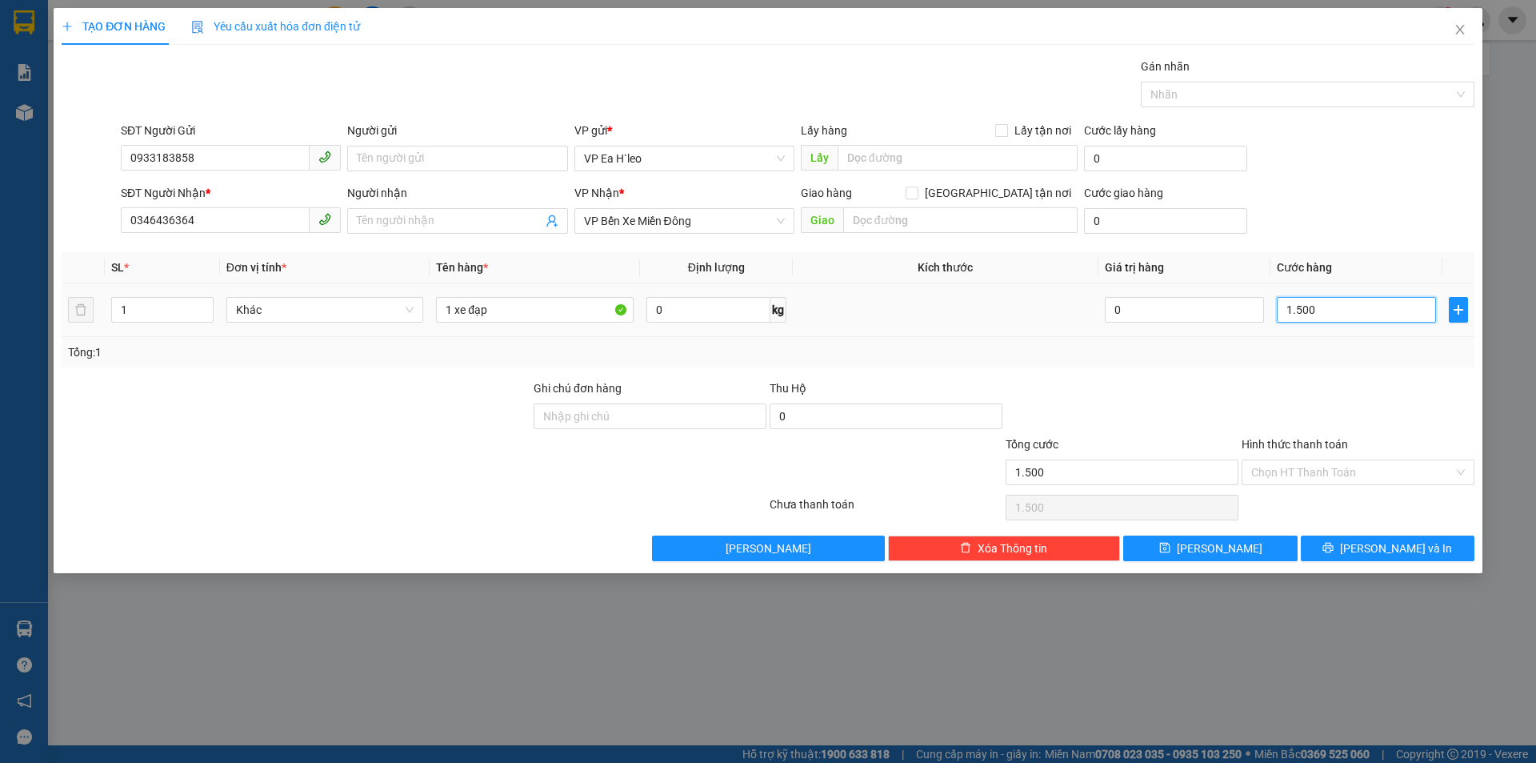
type input "15.000"
type input "150.000"
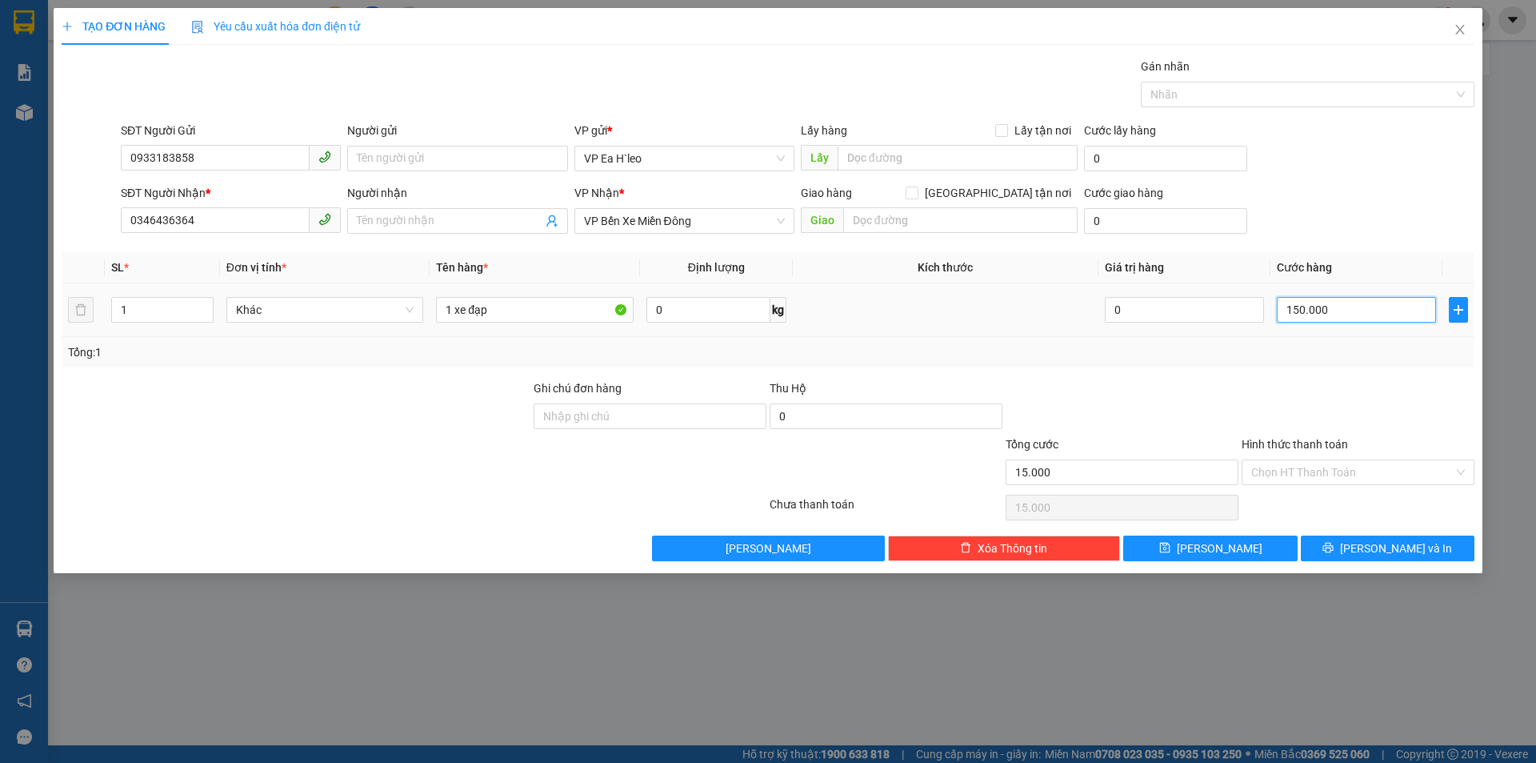
type input "150.000"
click at [1339, 543] on button "Lưu và In" at bounding box center [1388, 548] width 174 height 26
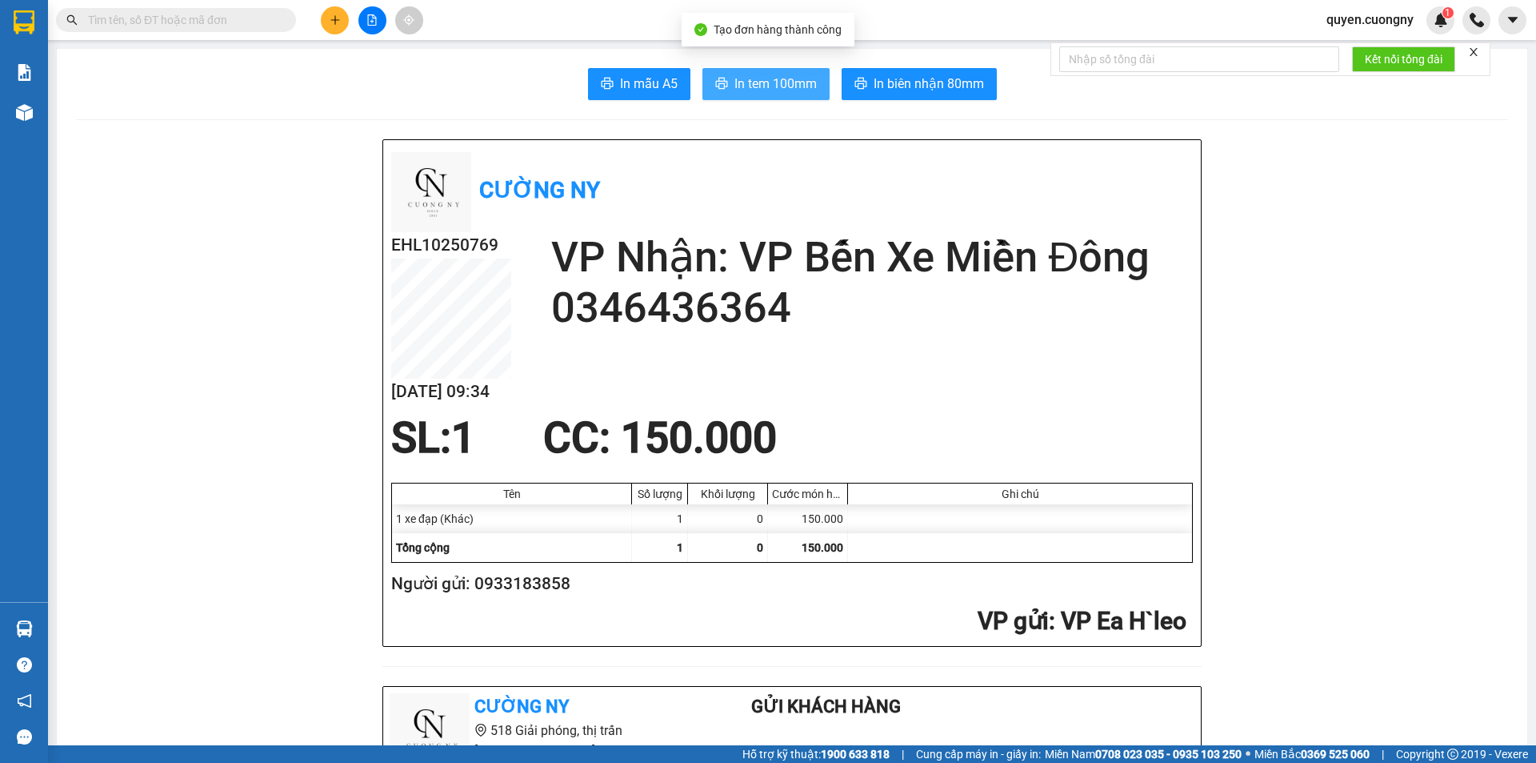
click at [771, 89] on span "In tem 100mm" at bounding box center [776, 84] width 82 height 20
click at [376, 18] on icon "file-add" at bounding box center [372, 19] width 9 height 11
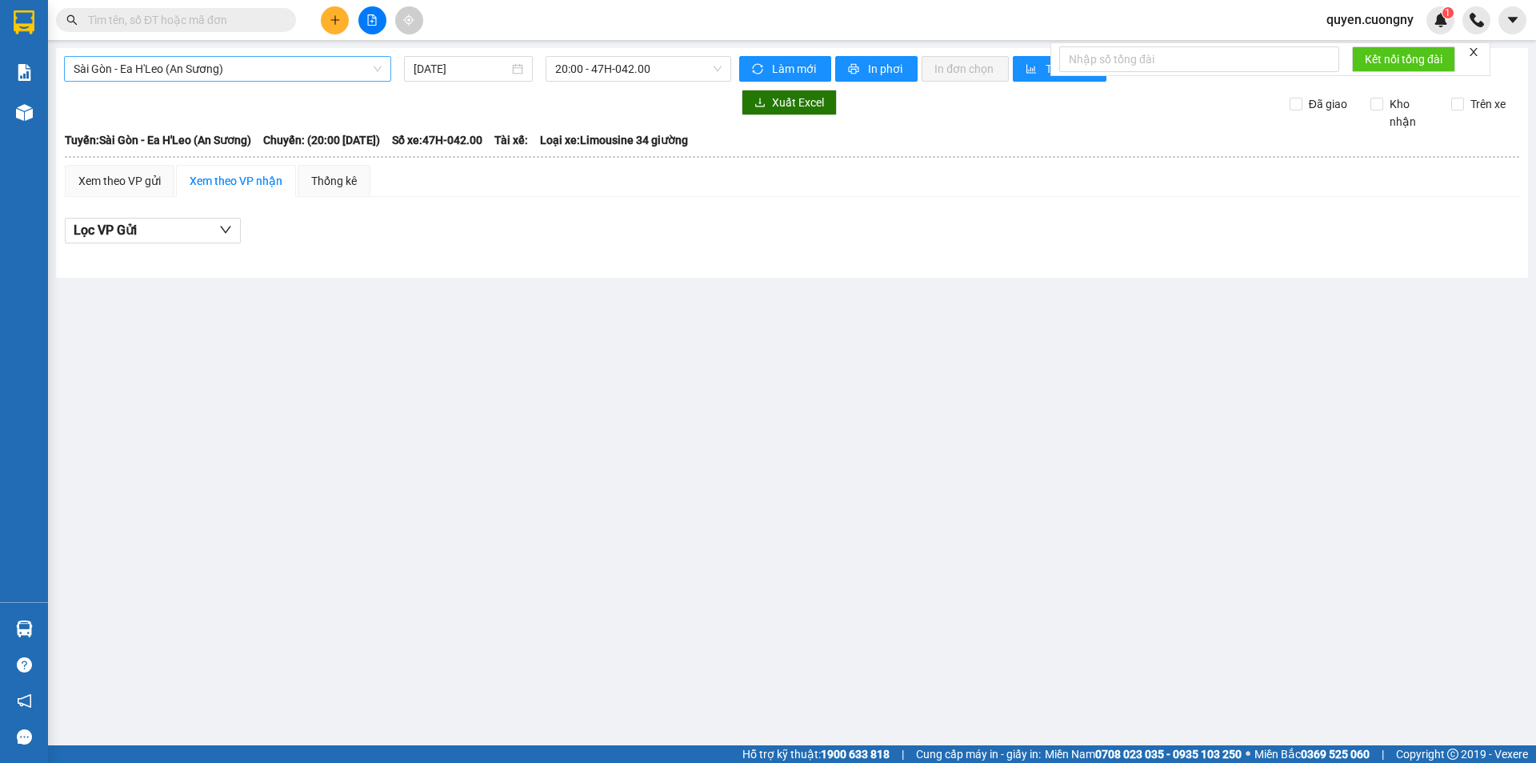
click at [230, 65] on span "Sài Gòn - Ea H'Leo (An Sương)" at bounding box center [228, 69] width 308 height 24
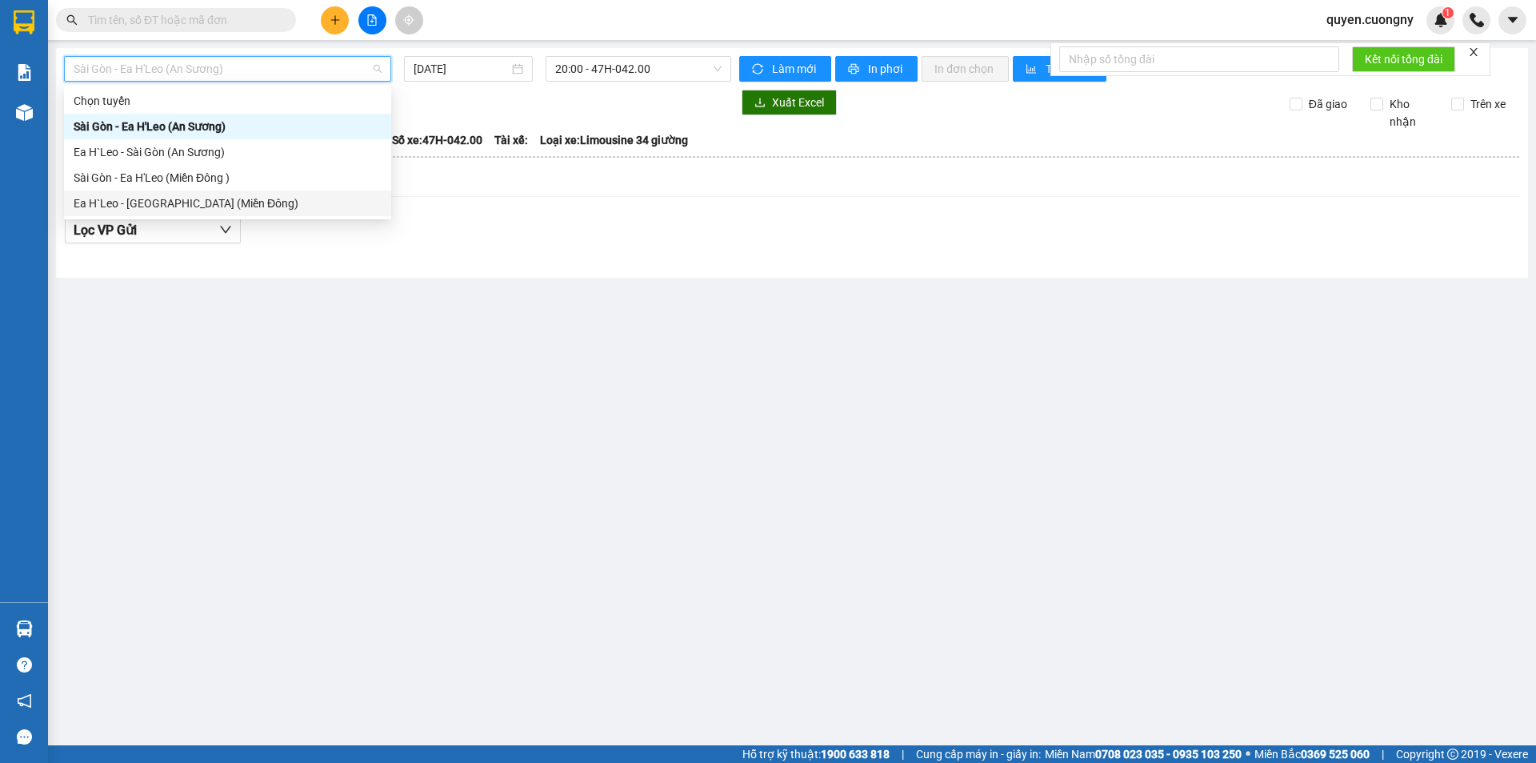
click at [120, 198] on div "Ea H`Leo - [GEOGRAPHIC_DATA] (Miền Đông)" at bounding box center [228, 203] width 308 height 18
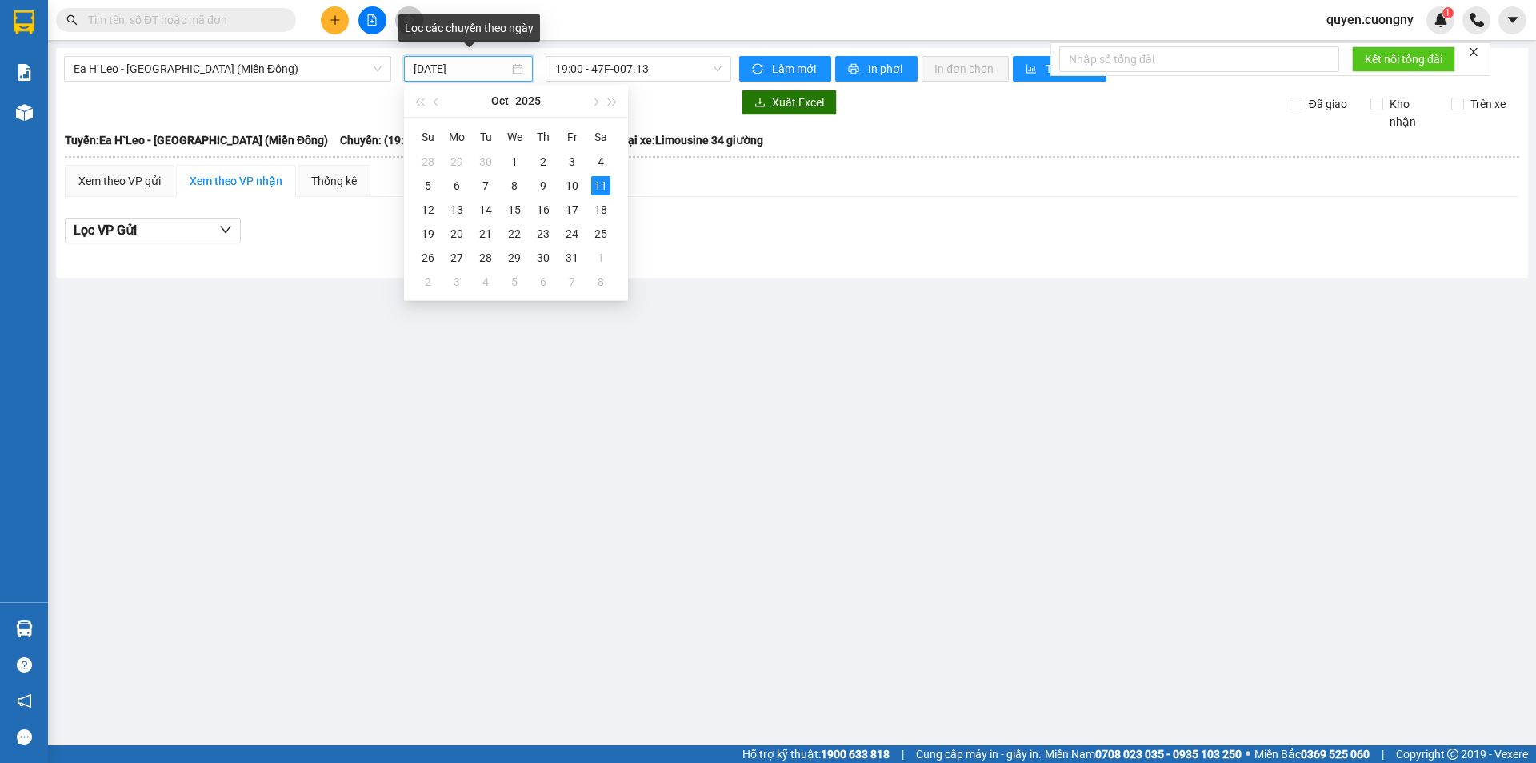
click at [419, 65] on input "[DATE]" at bounding box center [461, 69] width 95 height 18
click at [569, 183] on div "10" at bounding box center [572, 185] width 19 height 19
type input "[DATE]"
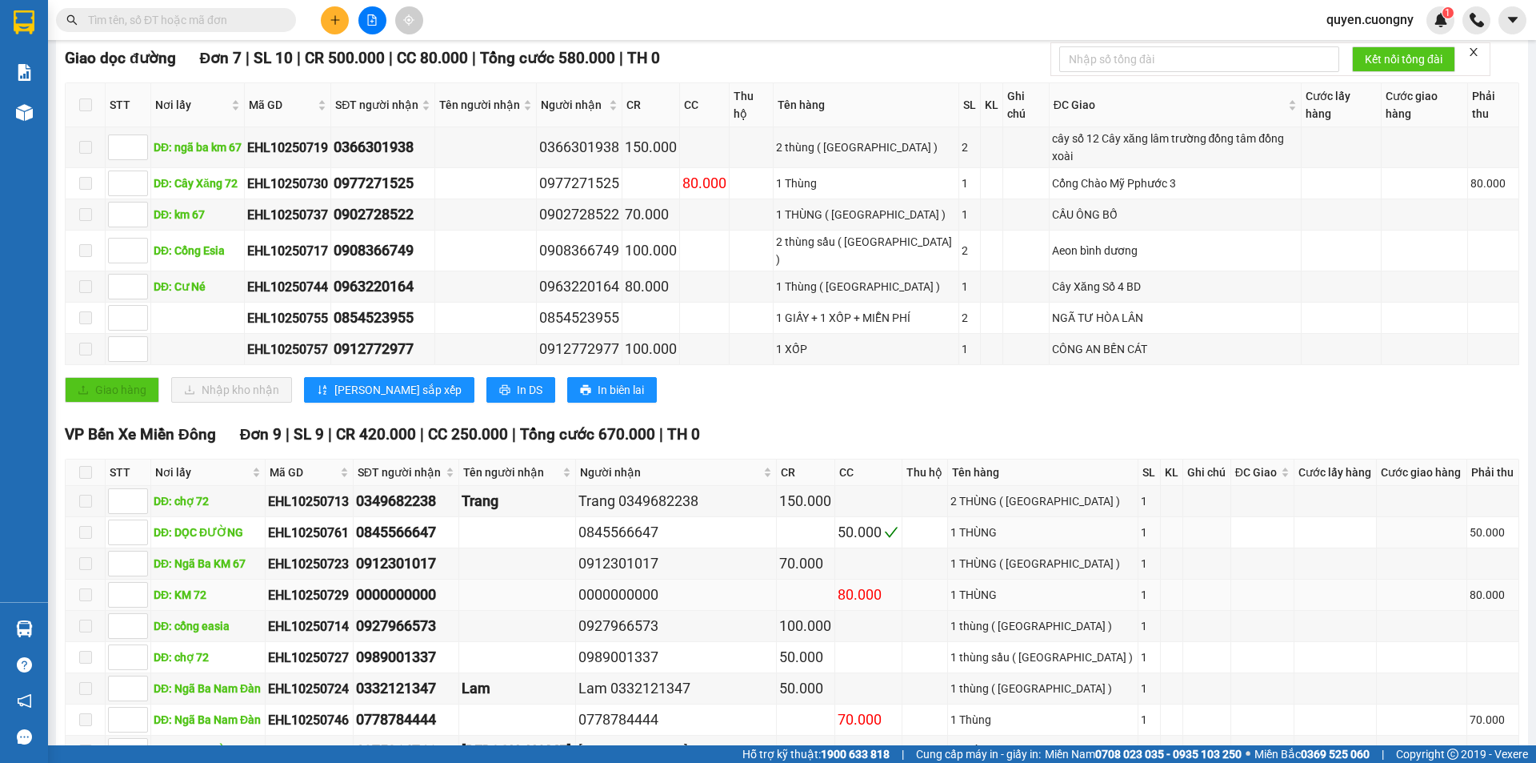
scroll to position [307, 0]
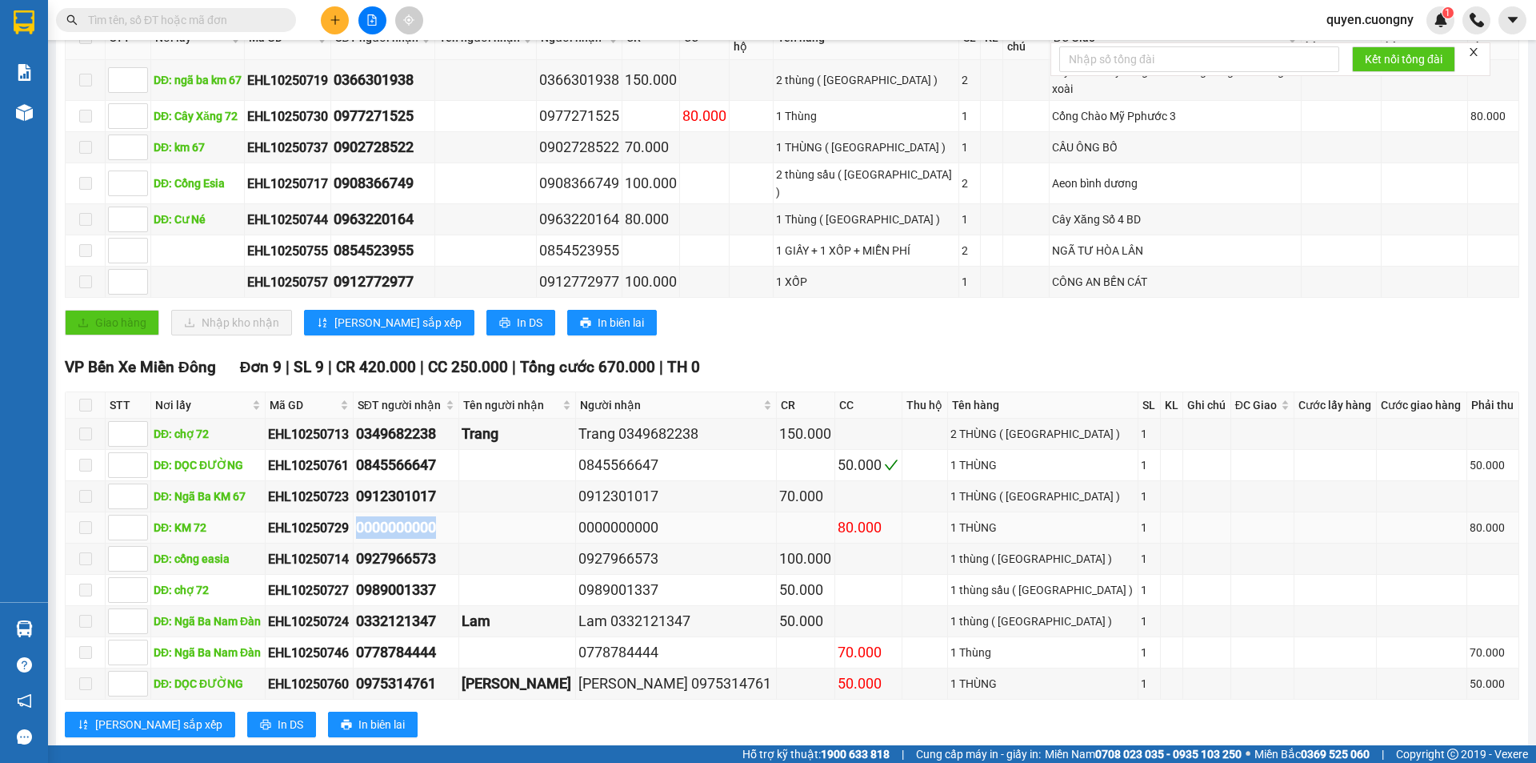
drag, startPoint x: 460, startPoint y: 487, endPoint x: 373, endPoint y: 494, distance: 87.5
click at [373, 516] on div "0000000000" at bounding box center [406, 527] width 100 height 22
copy div "0000000000"
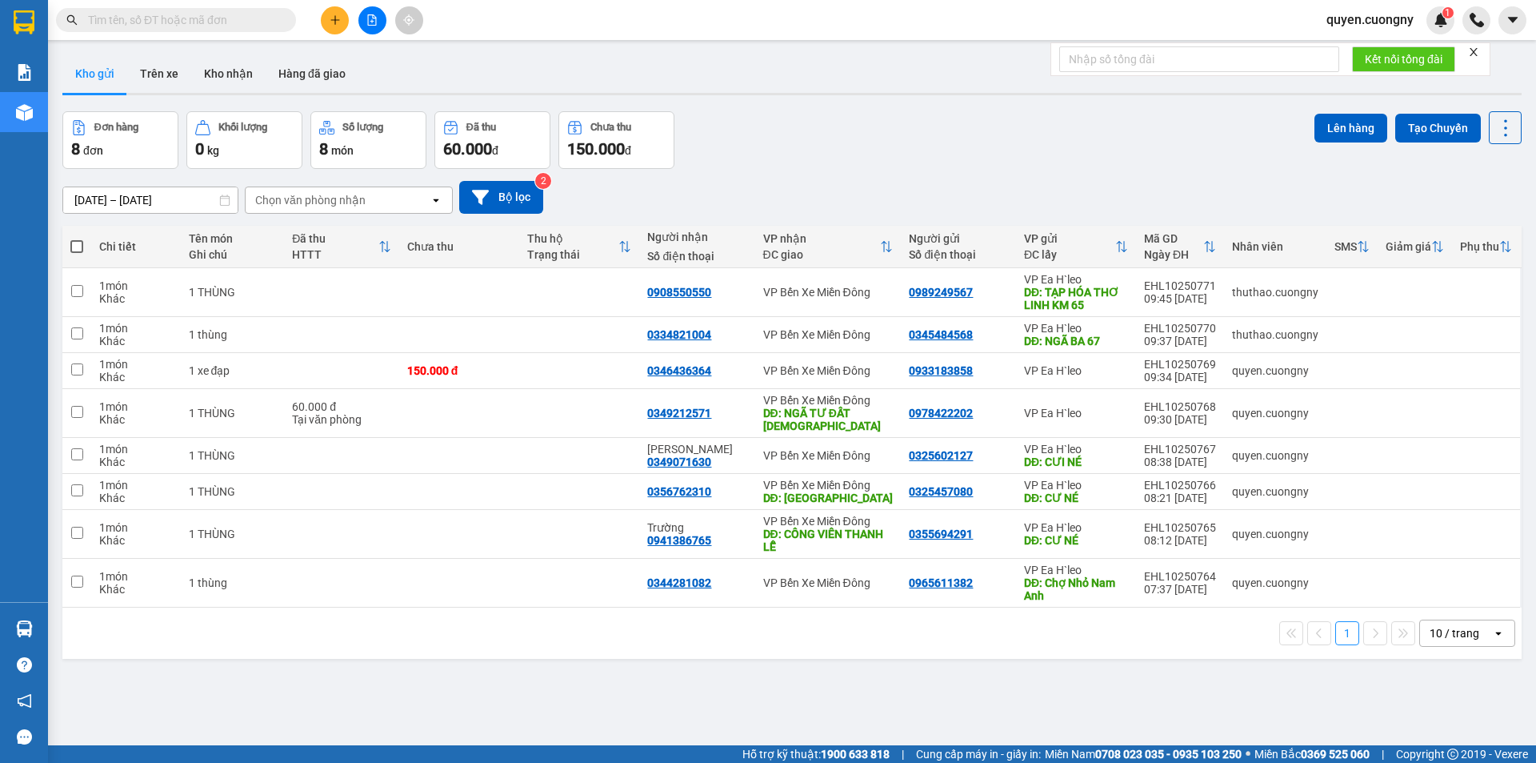
click at [338, 12] on button at bounding box center [335, 20] width 28 height 28
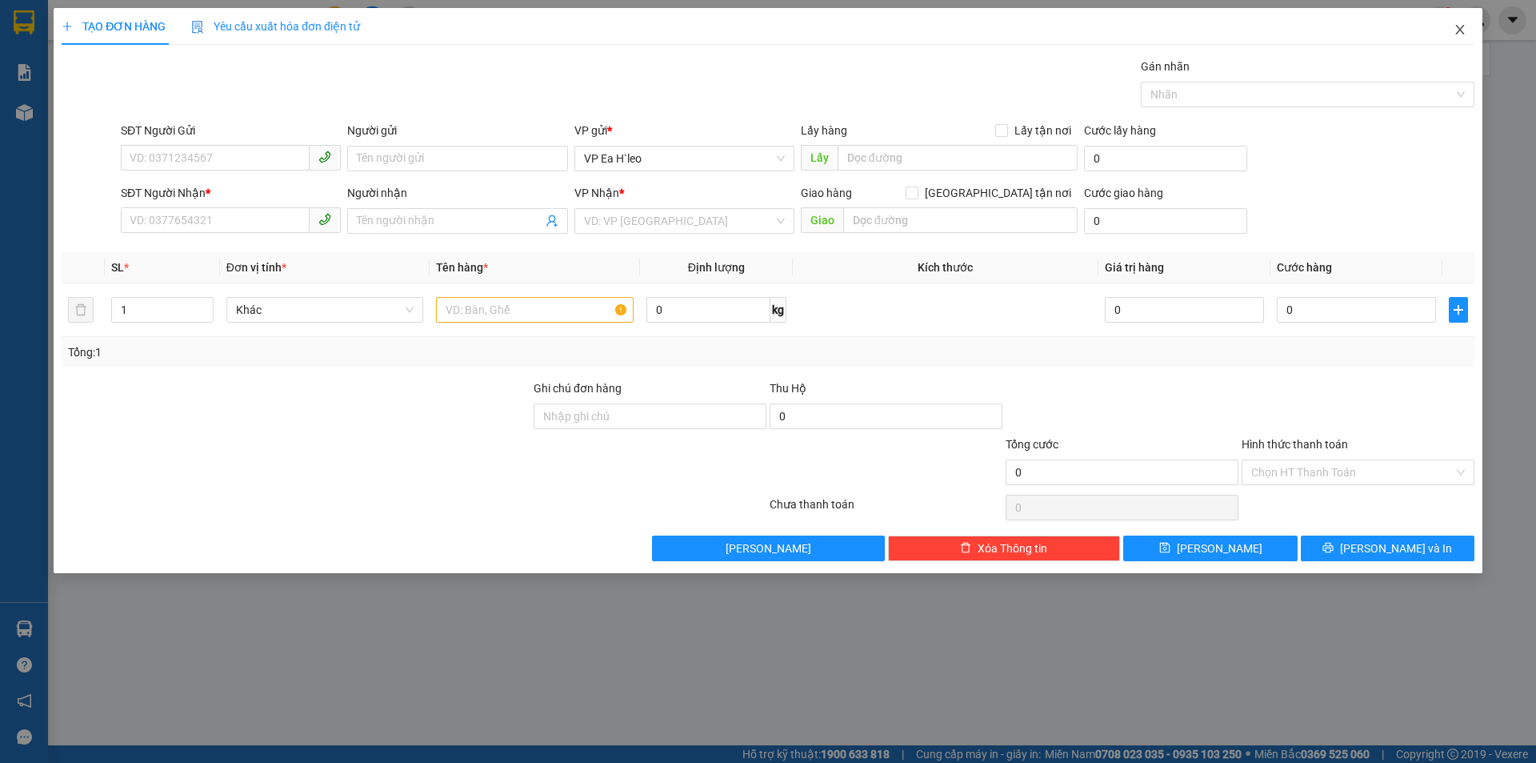
click at [1463, 30] on icon "close" at bounding box center [1460, 29] width 13 height 13
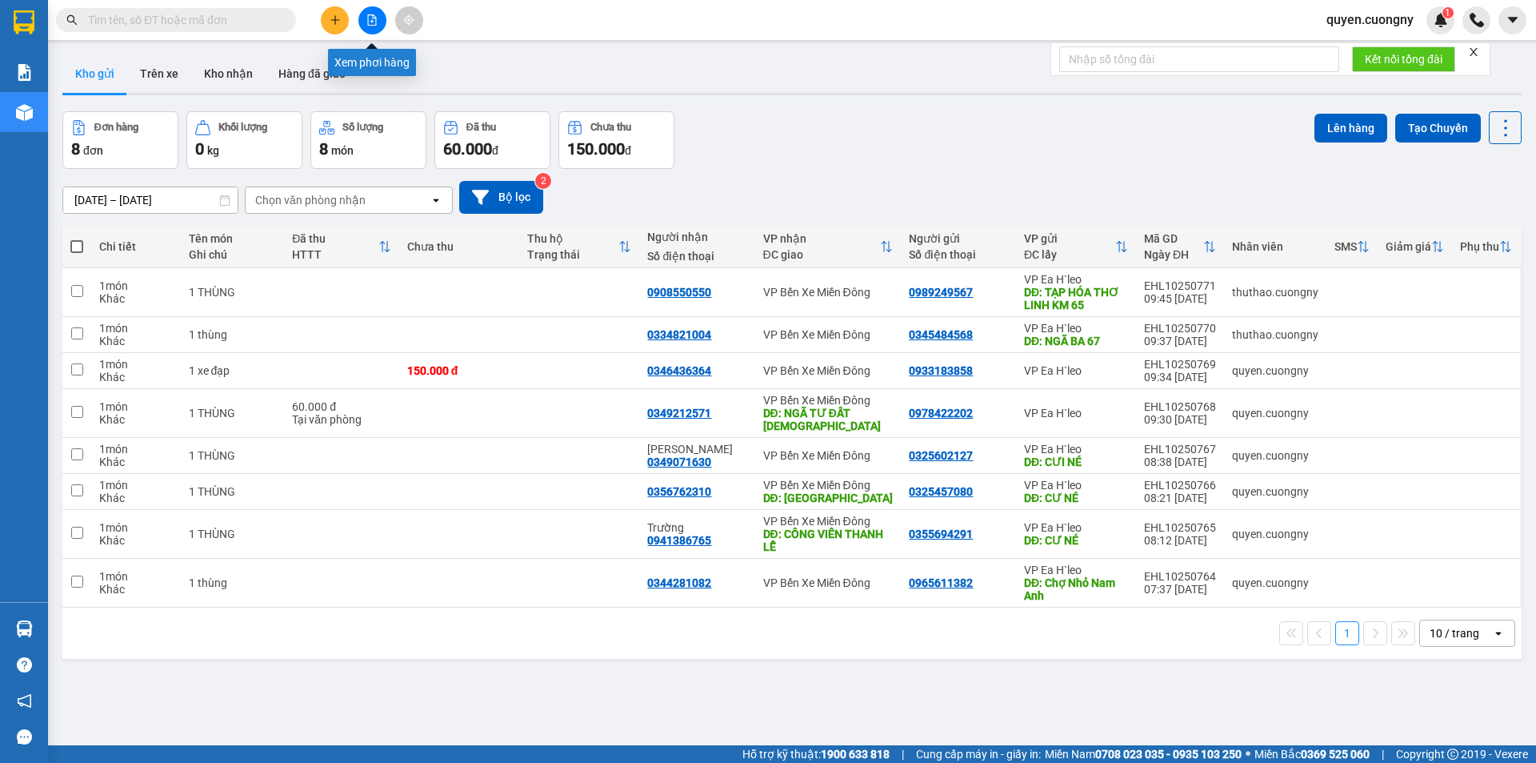
click at [370, 22] on icon "file-add" at bounding box center [371, 19] width 11 height 11
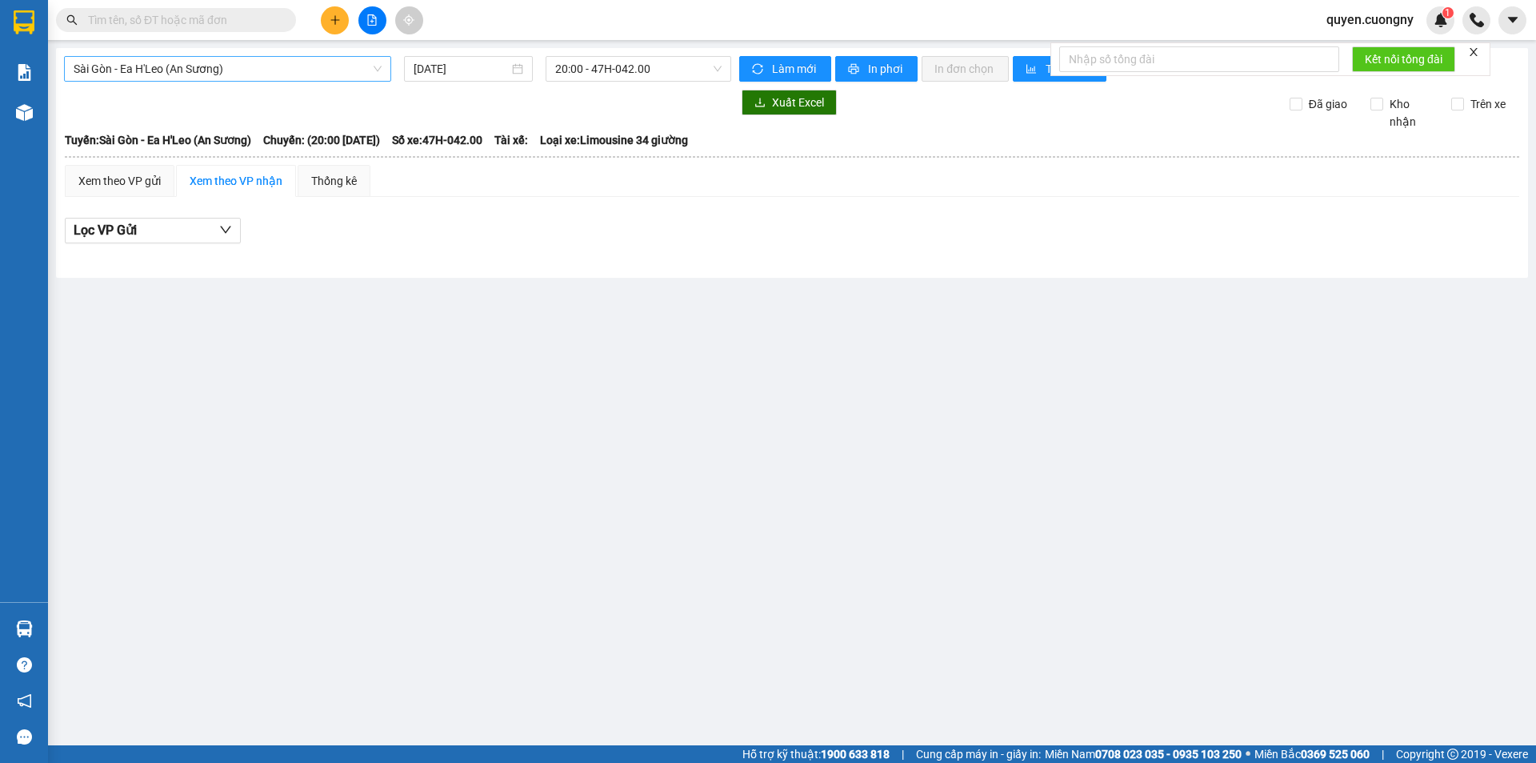
click at [206, 78] on span "Sài Gòn - Ea H'Leo (An Sương)" at bounding box center [228, 69] width 308 height 24
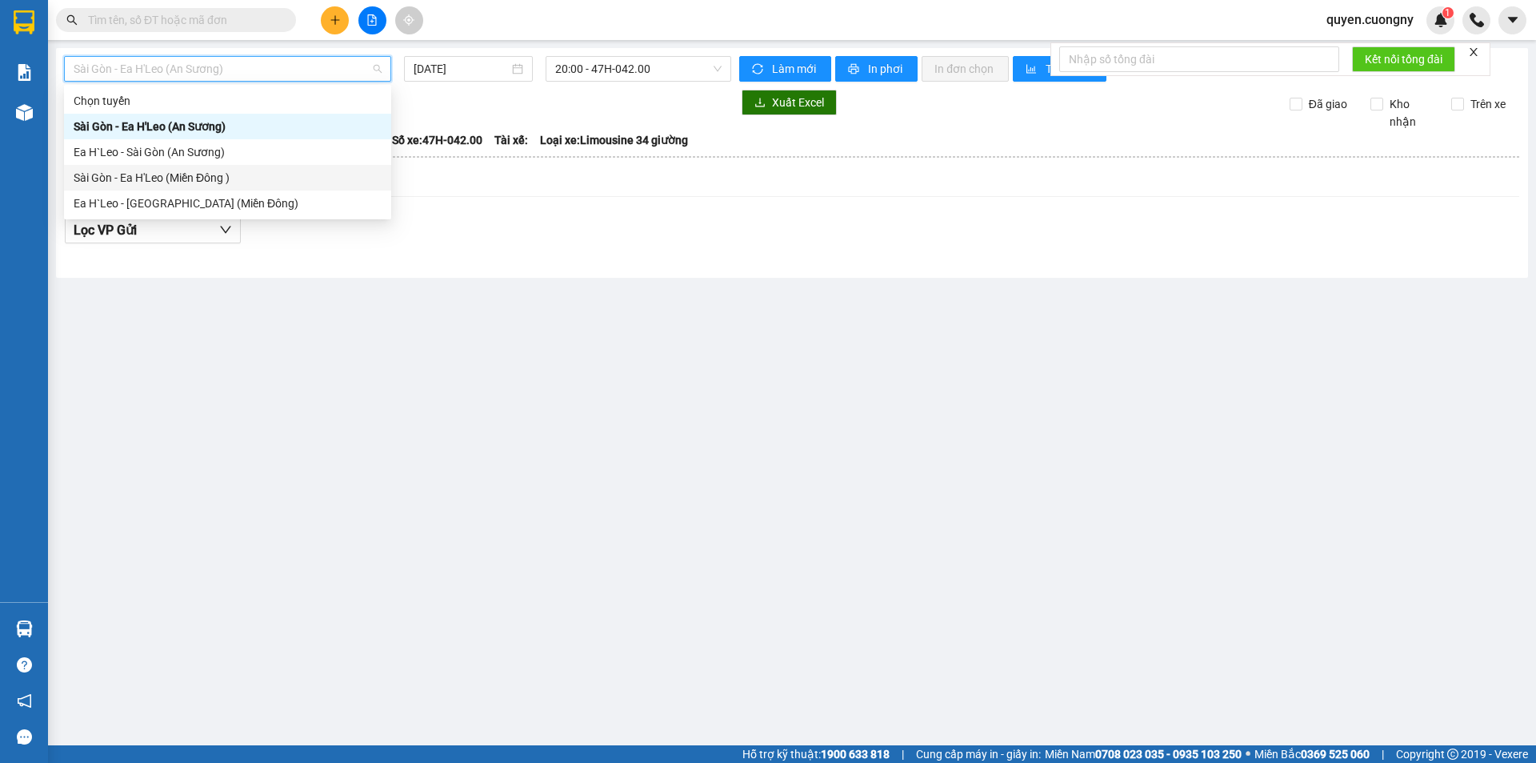
click at [161, 178] on div "Sài Gòn - Ea H'Leo (Miền Đông )" at bounding box center [228, 178] width 308 height 18
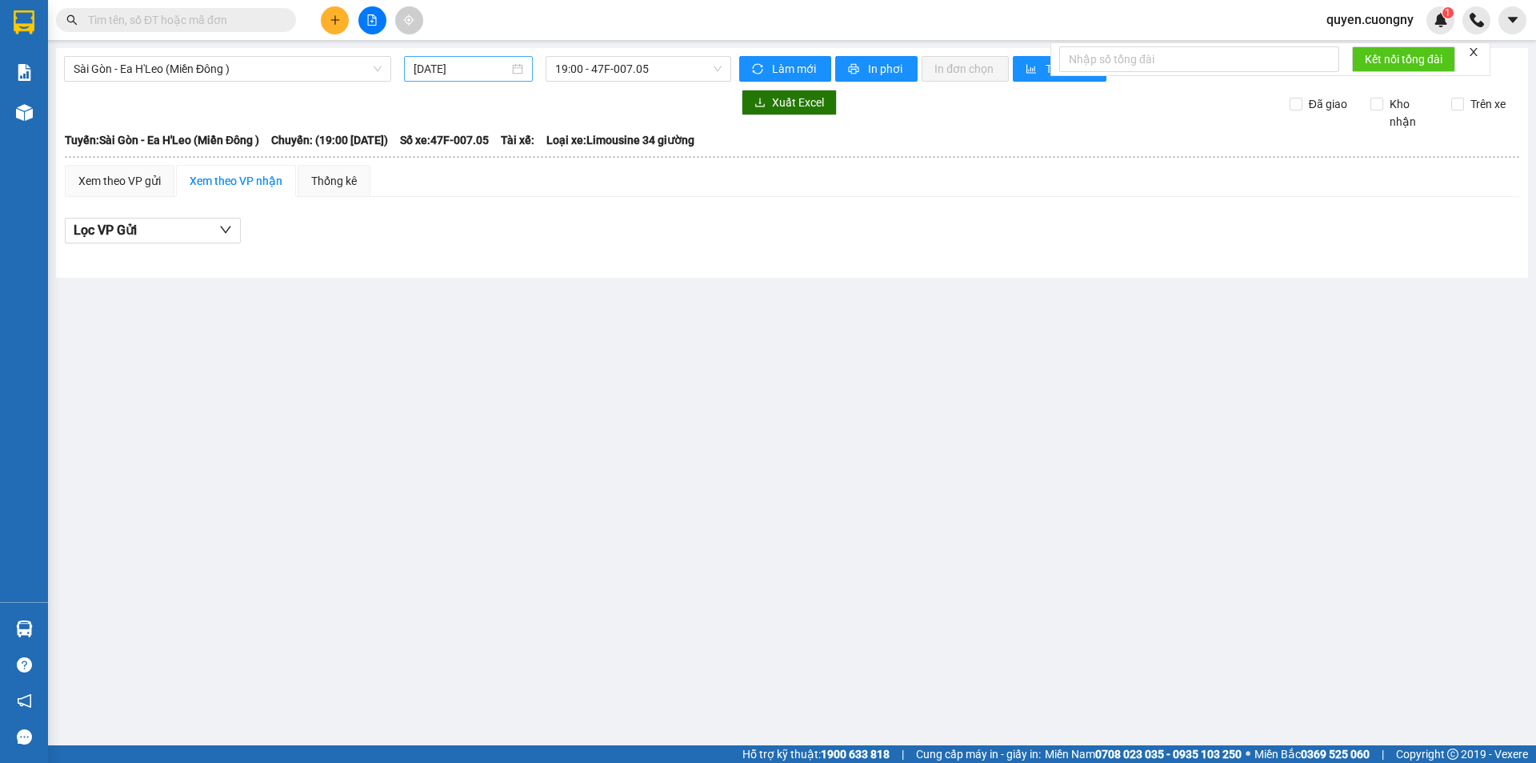
click at [413, 68] on div "[DATE]" at bounding box center [468, 69] width 129 height 26
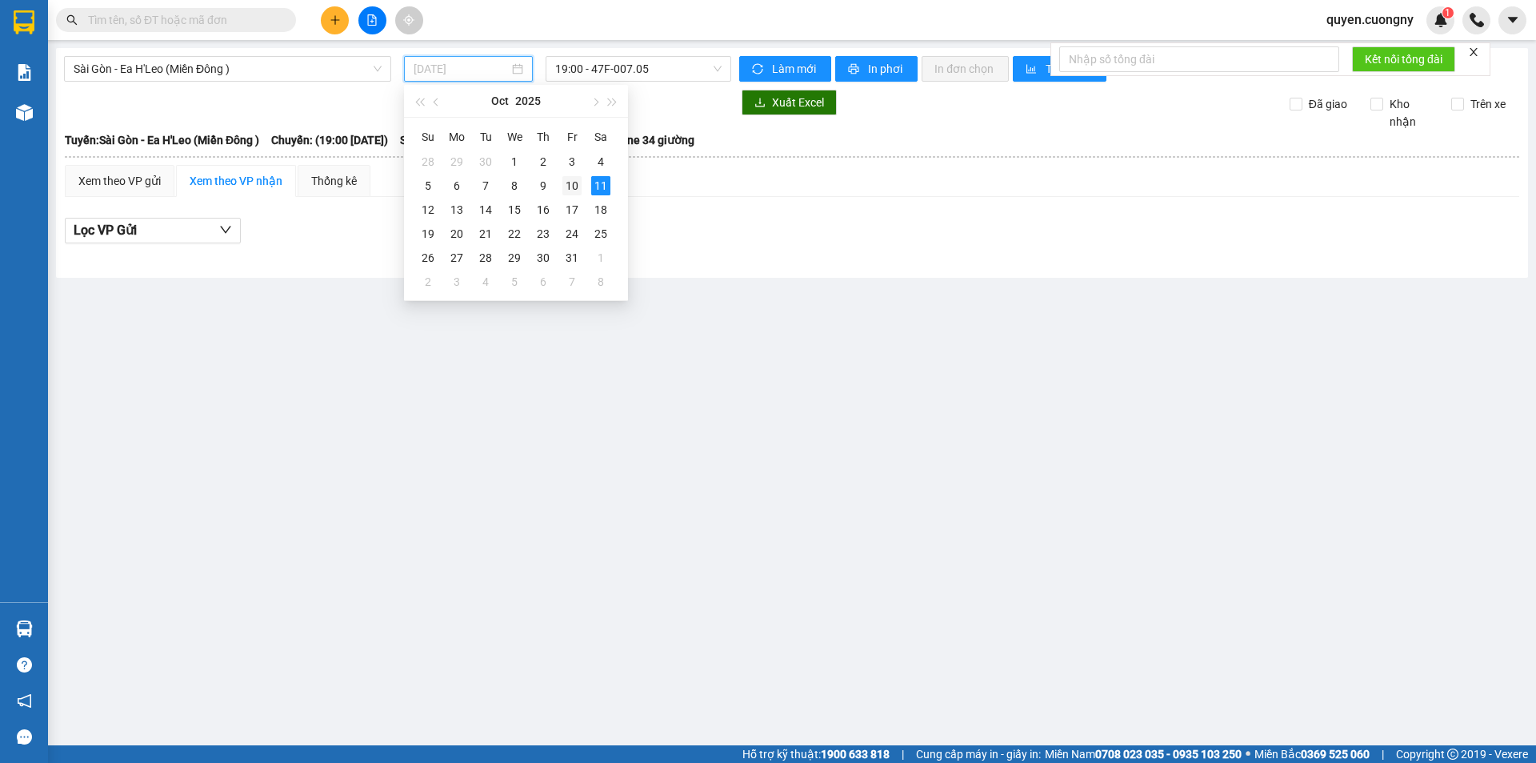
click at [564, 178] on div "10" at bounding box center [572, 185] width 19 height 19
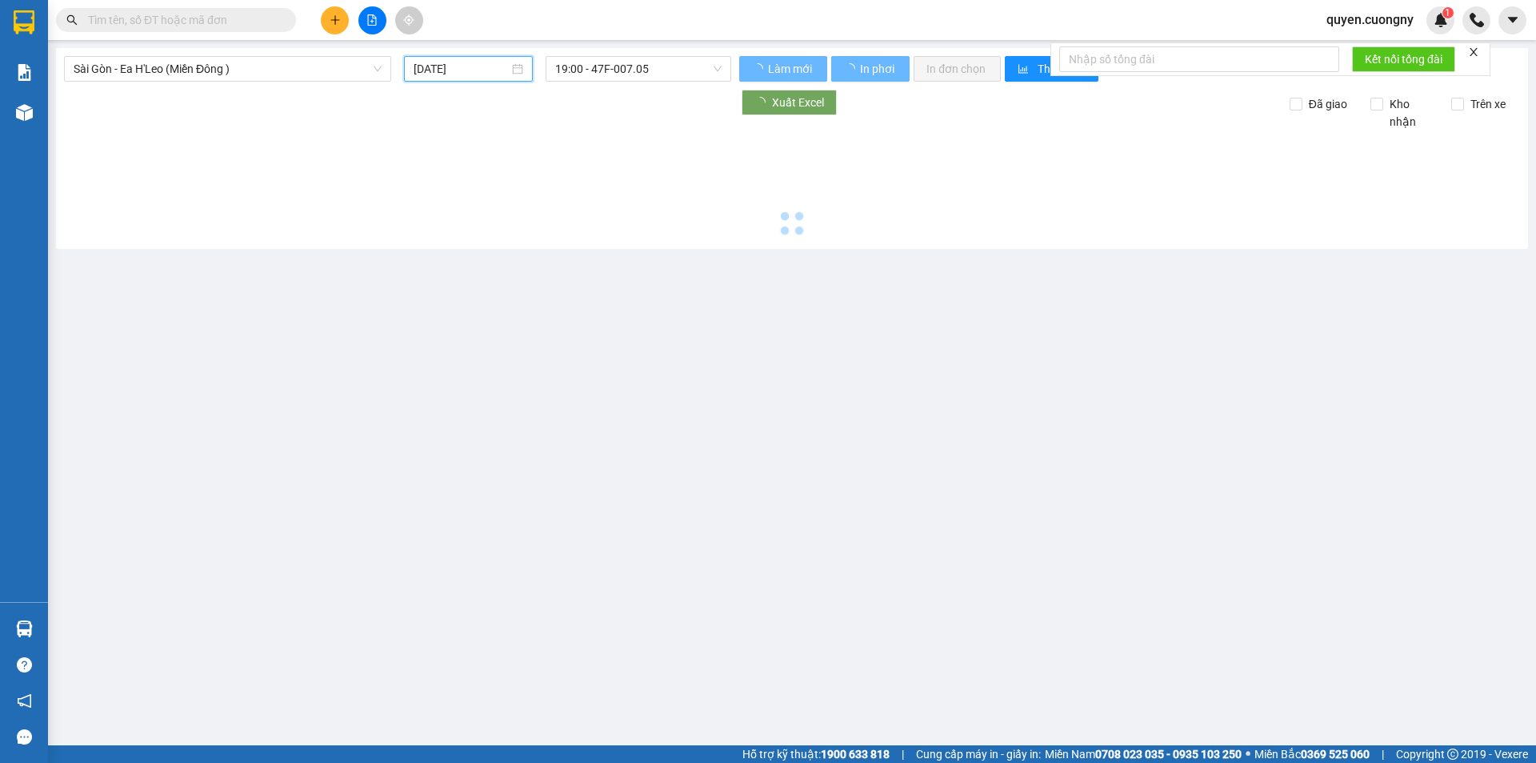
type input "[DATE]"
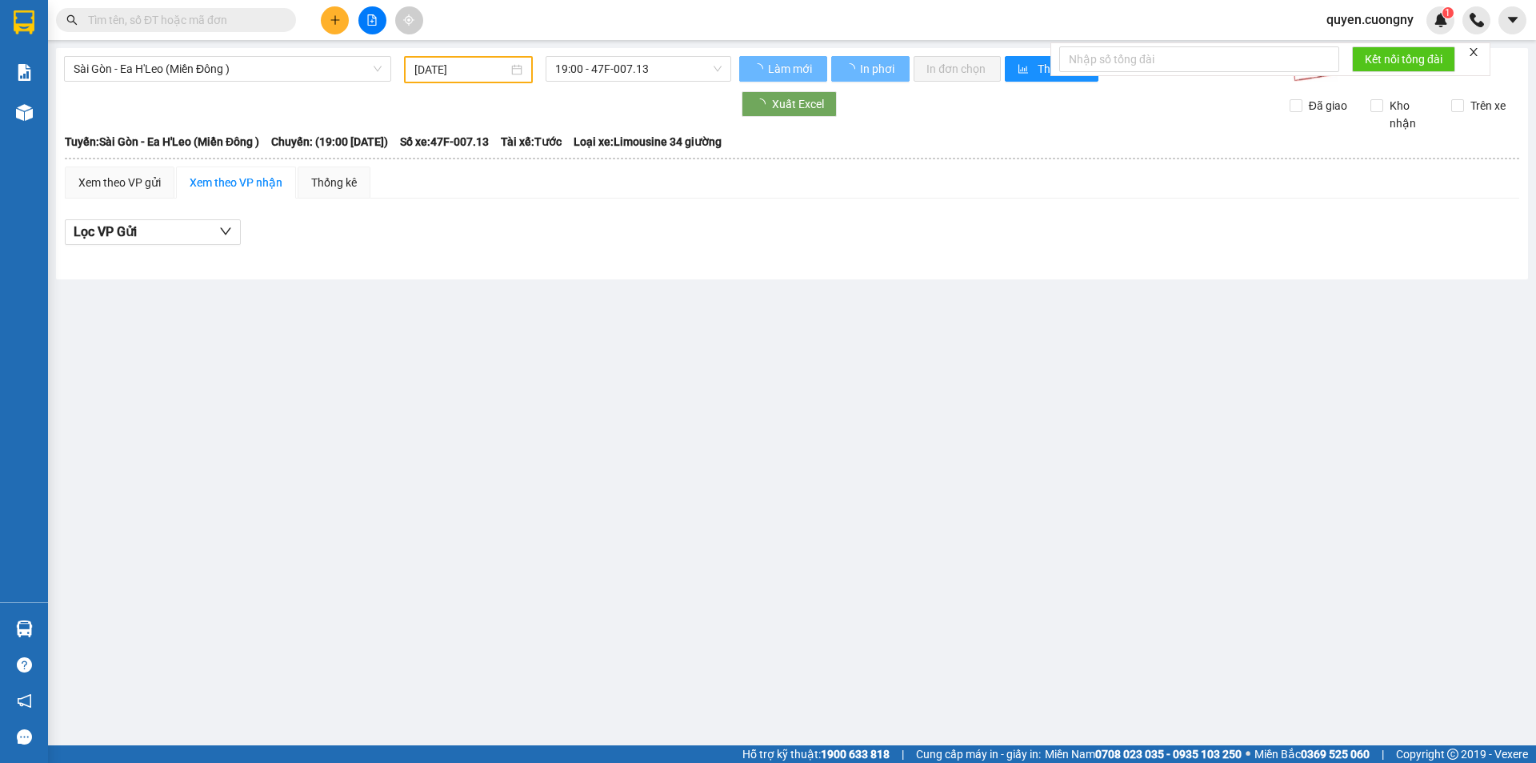
click at [564, 178] on div "Xem theo VP gửi Xem theo VP nhận Thống kê" at bounding box center [792, 182] width 1455 height 32
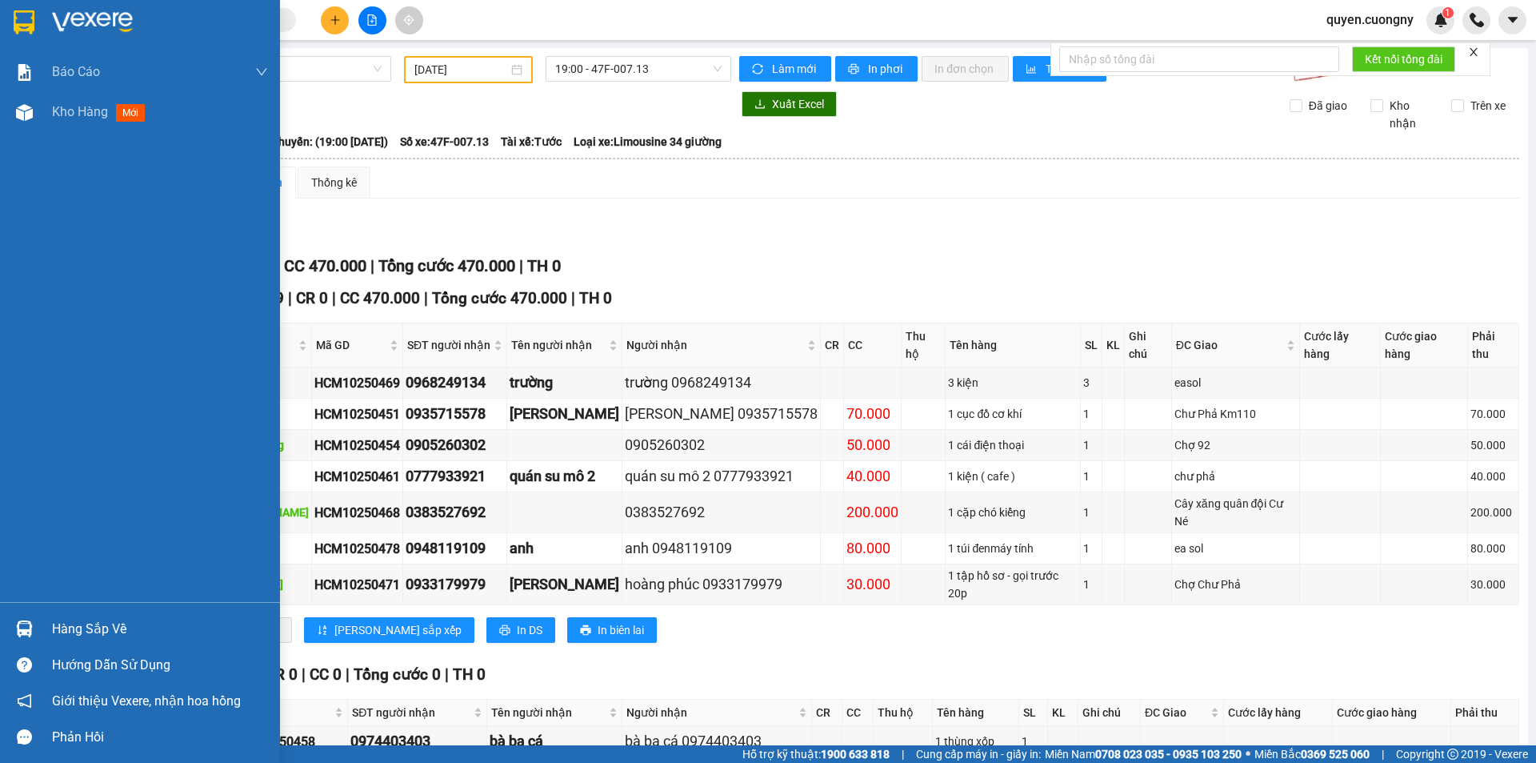
click at [21, 2] on div at bounding box center [140, 26] width 280 height 52
